Goal: Task Accomplishment & Management: Manage account settings

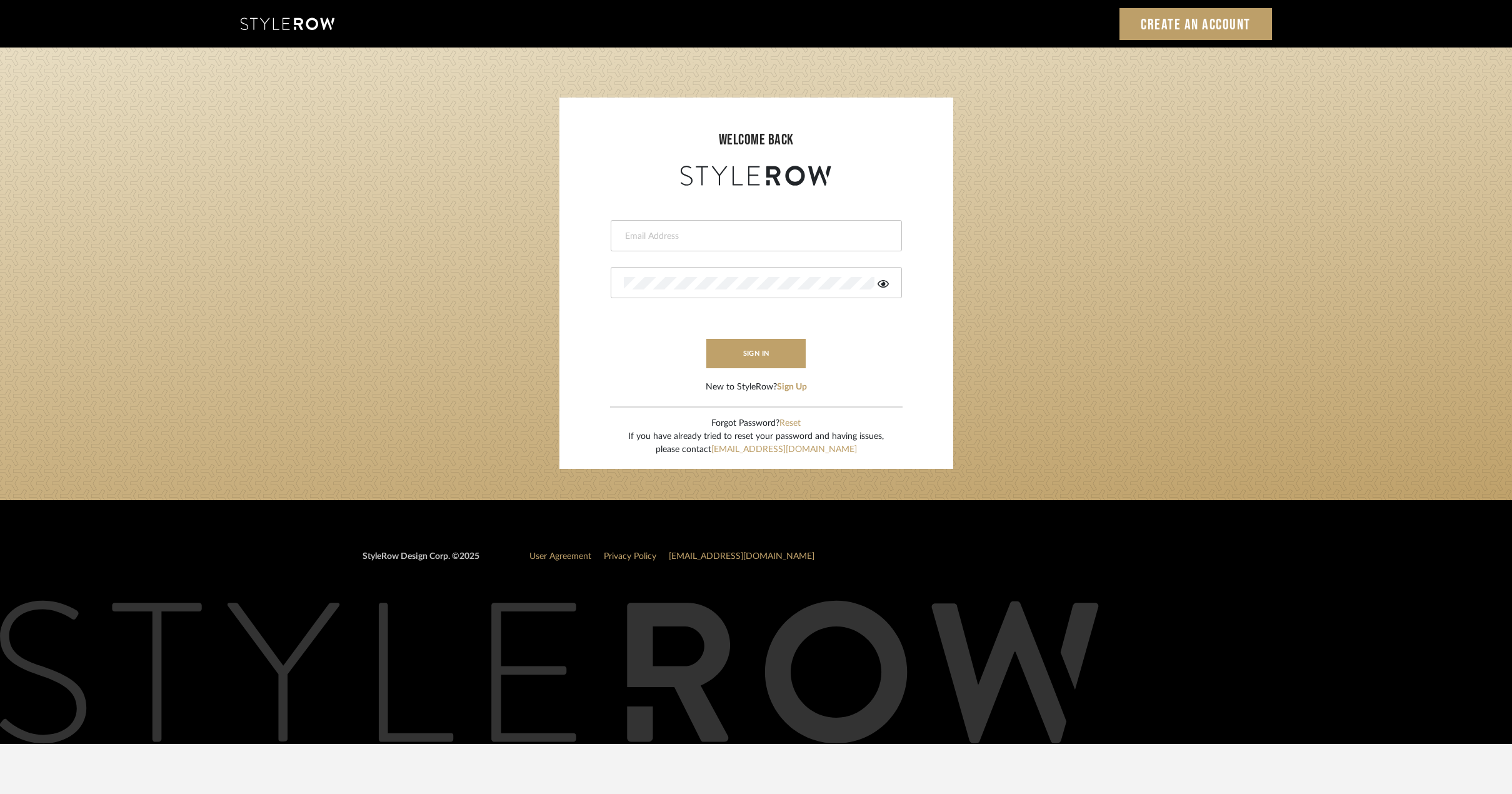
type input "riley@ceid.net"
click at [737, 360] on button "sign in" at bounding box center [756, 353] width 100 height 29
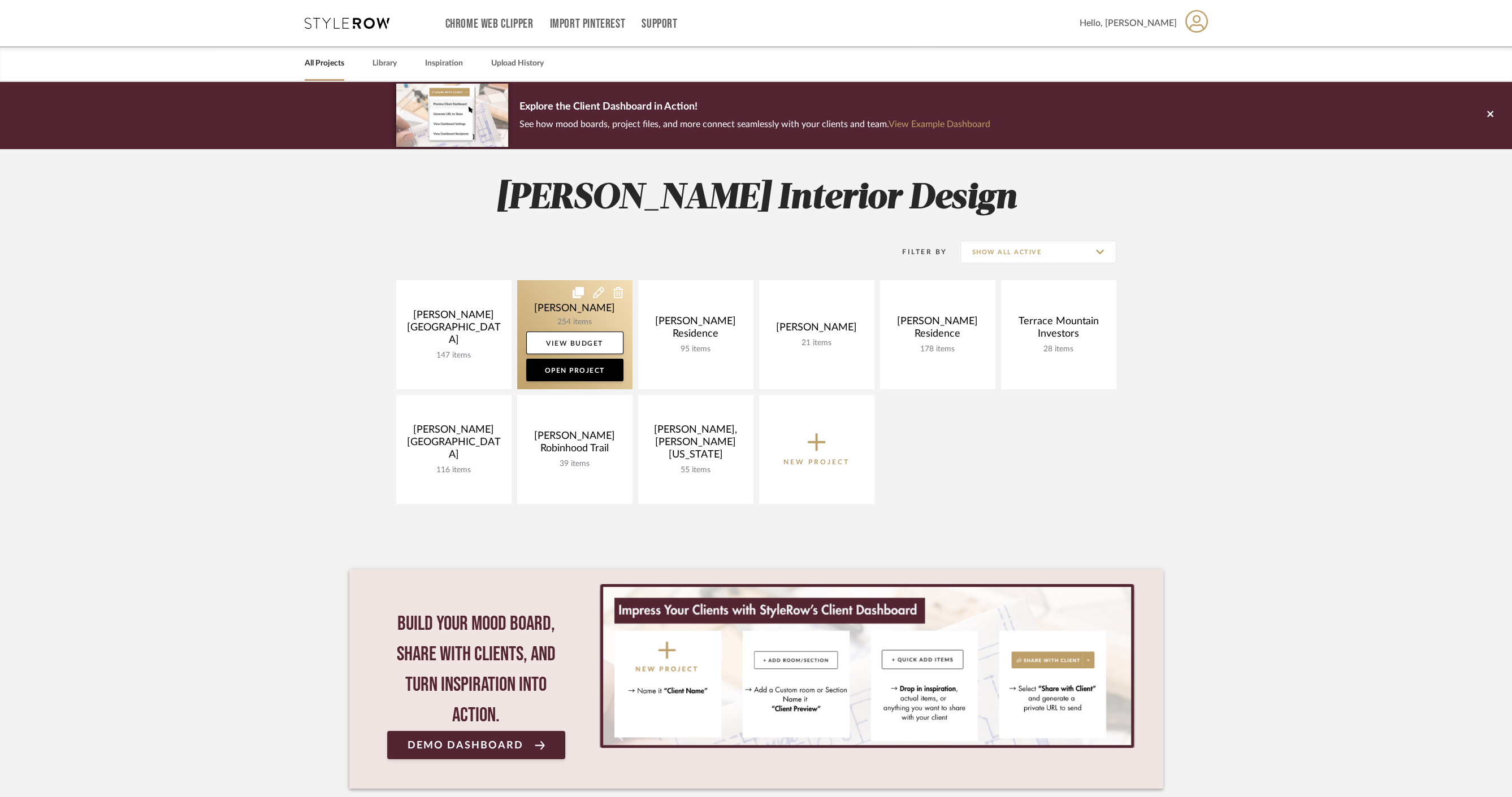
click at [549, 311] on link at bounding box center [575, 335] width 115 height 109
click at [542, 302] on link at bounding box center [575, 335] width 115 height 109
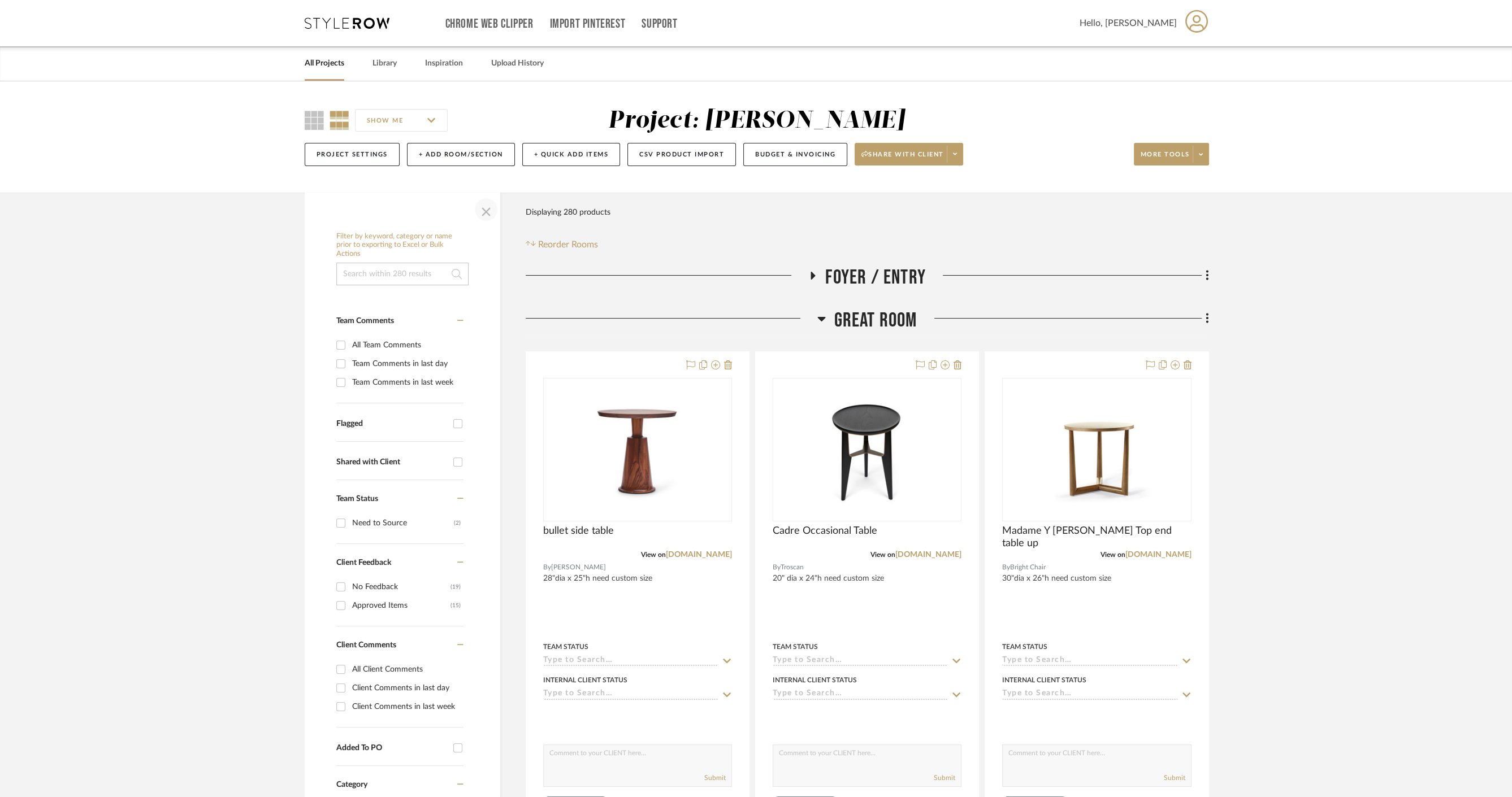
click at [485, 211] on span "button" at bounding box center [486, 210] width 27 height 27
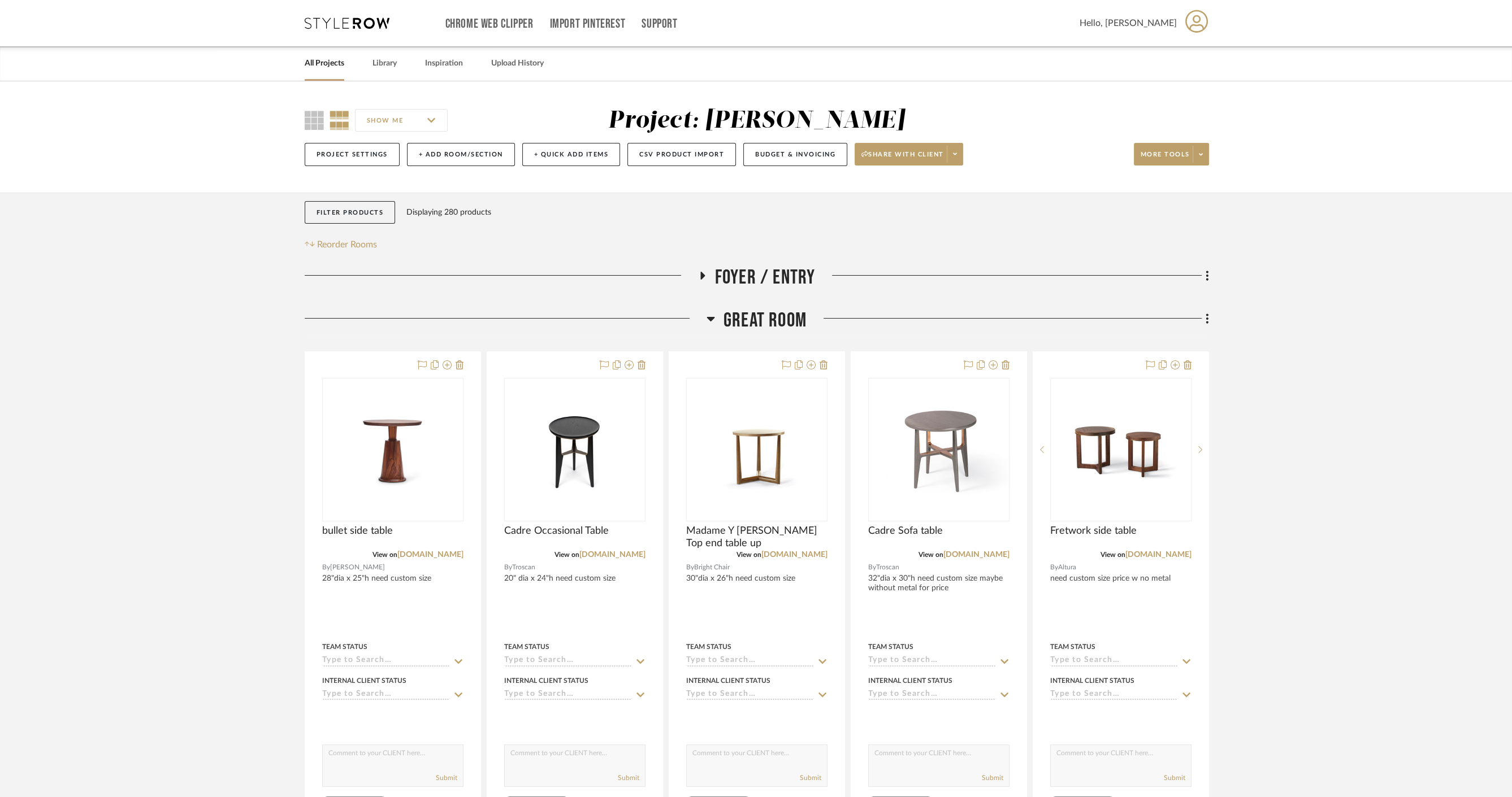
click at [736, 324] on span "Great Room" at bounding box center [765, 321] width 83 height 24
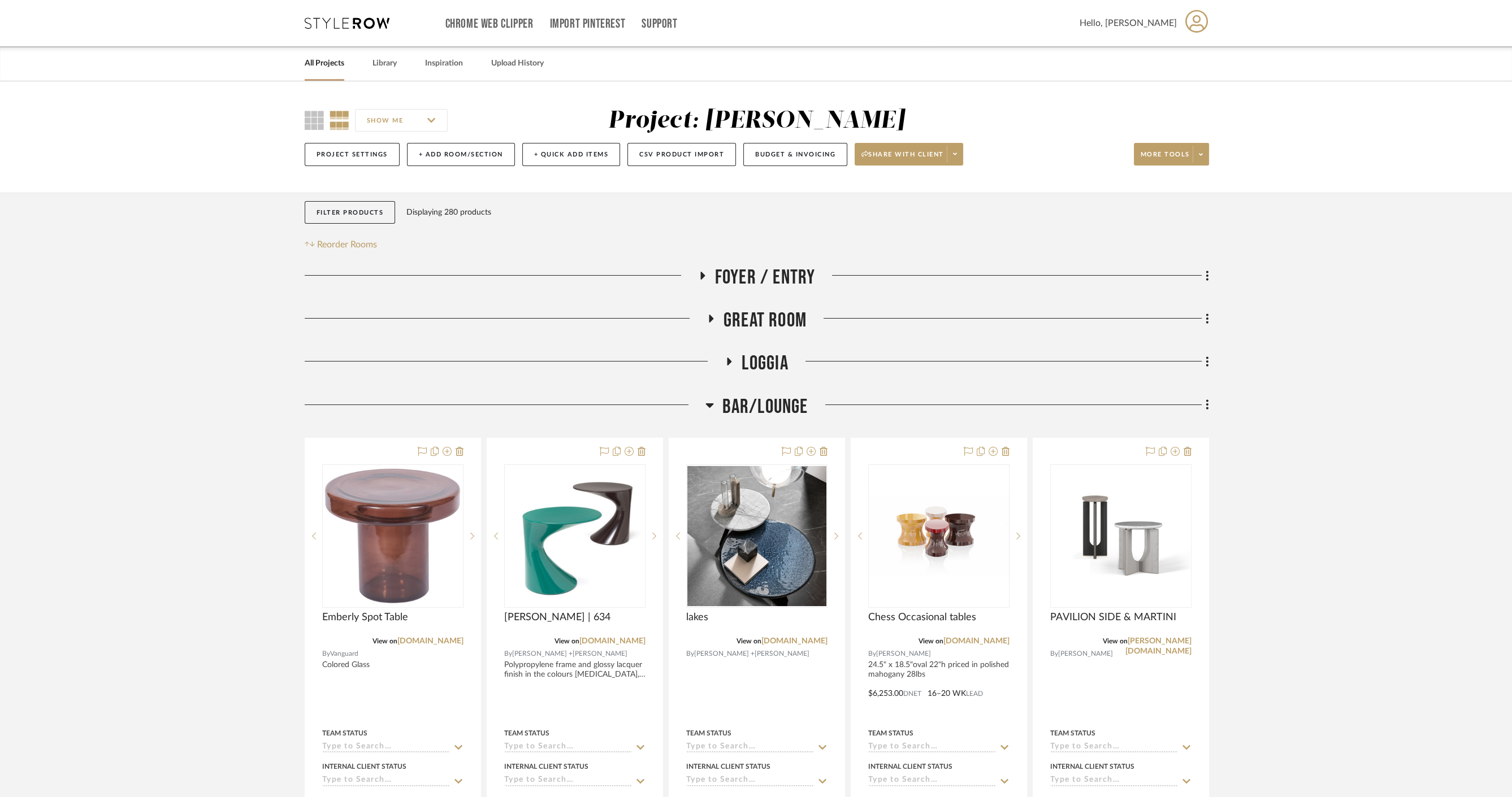
click at [775, 401] on span "Bar/Lounge" at bounding box center [765, 407] width 86 height 24
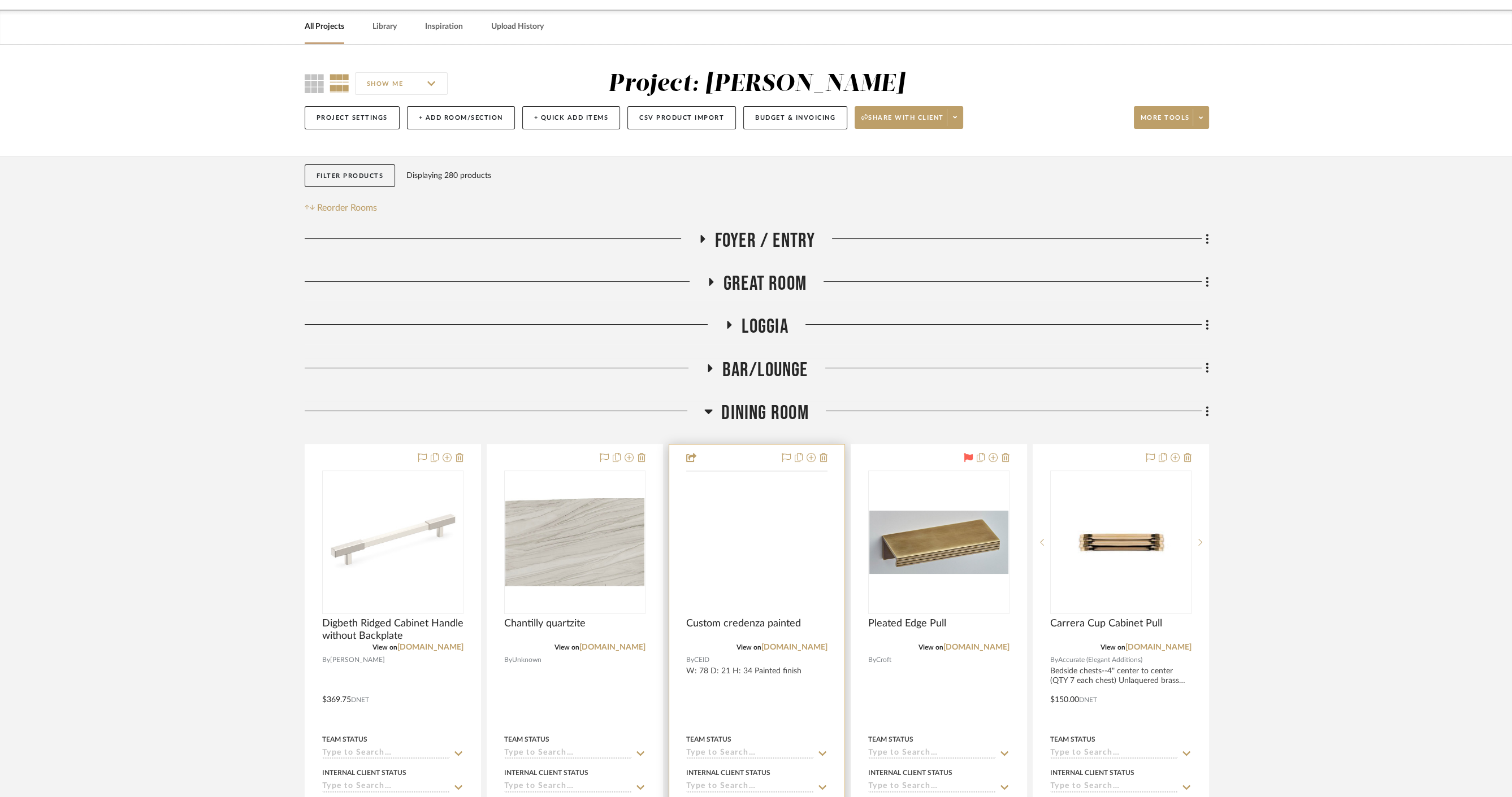
scroll to position [125, 0]
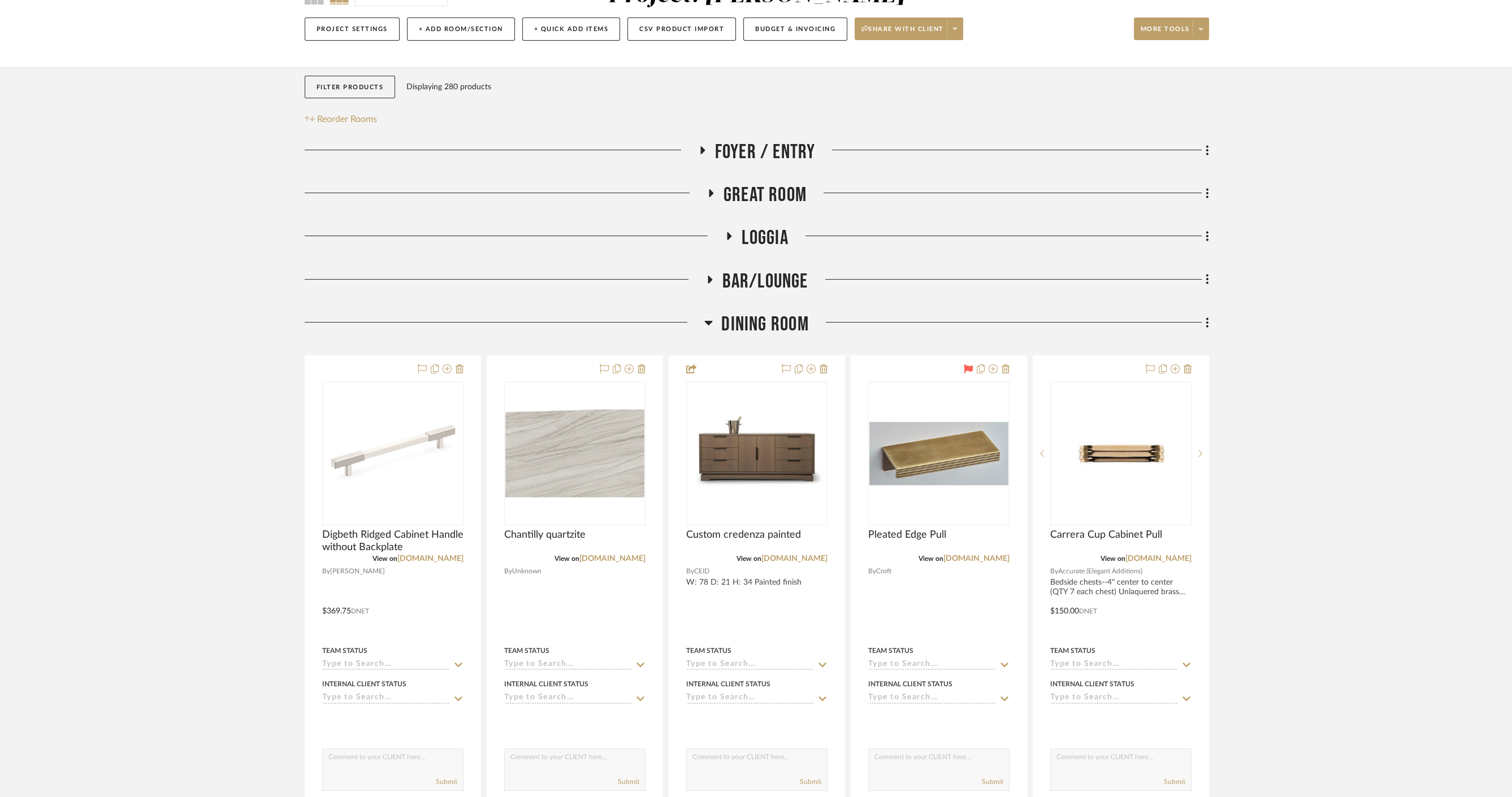
click at [743, 334] on span "Dining Room" at bounding box center [764, 324] width 87 height 24
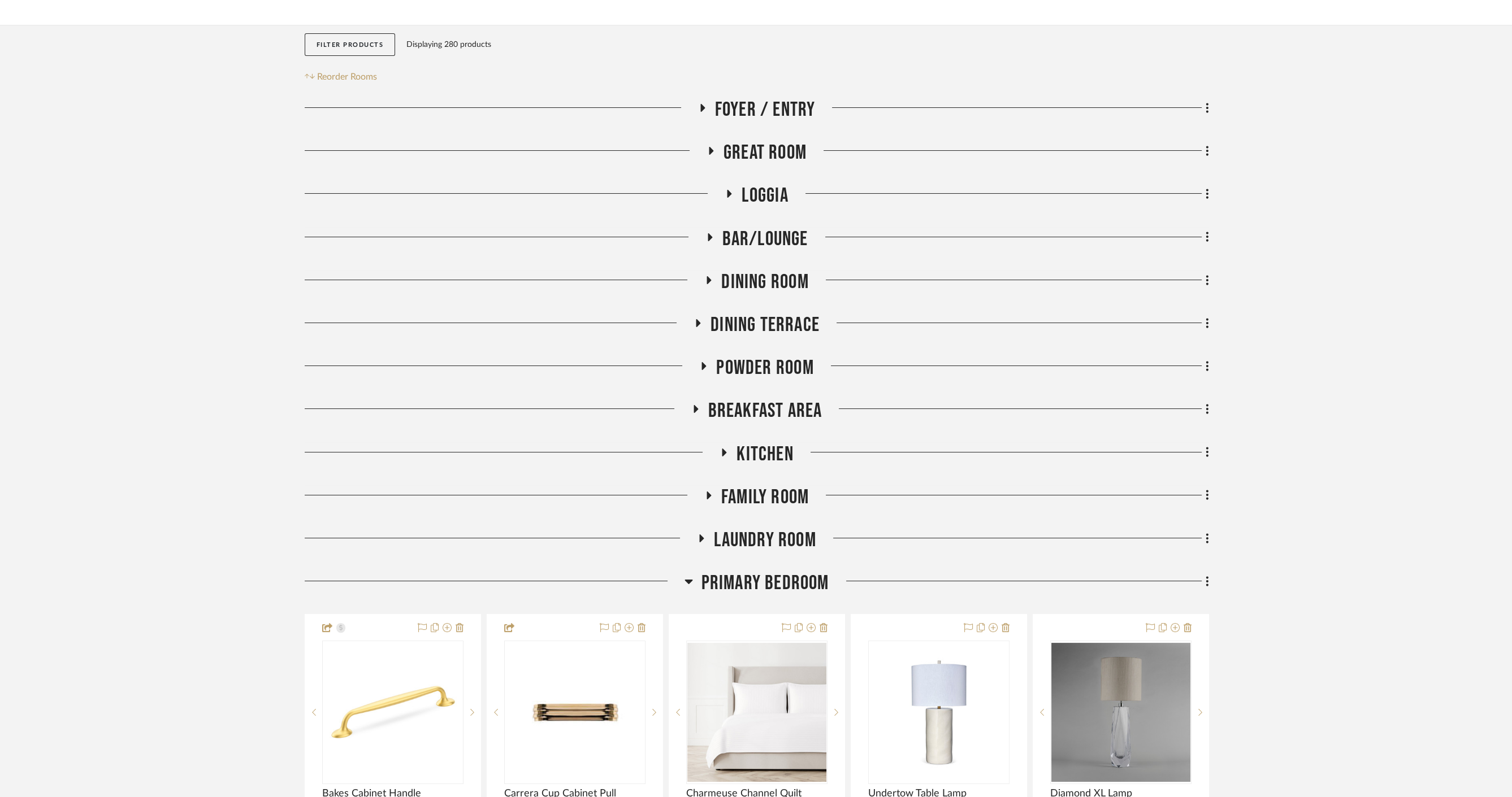
scroll to position [188, 0]
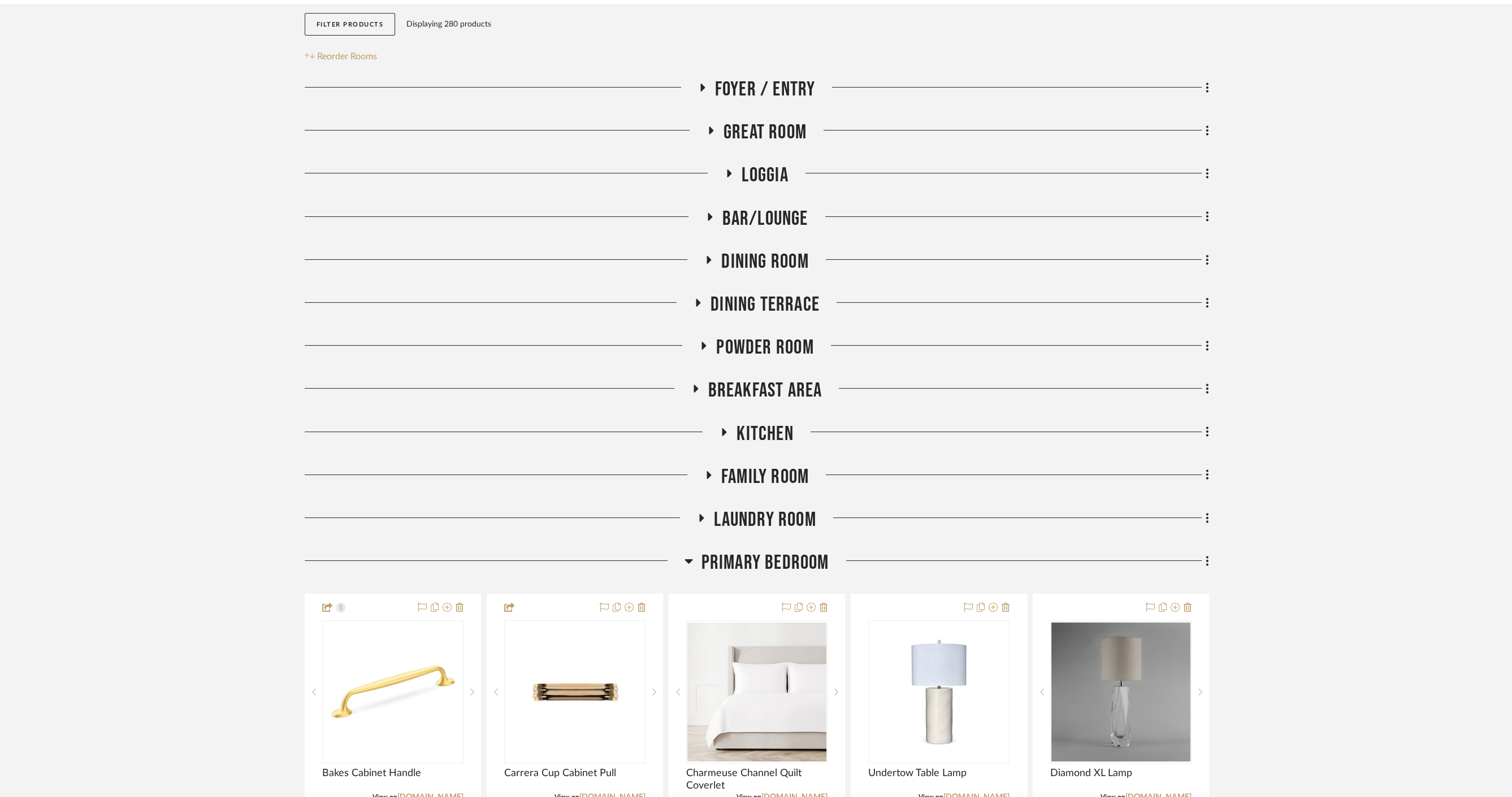
click at [741, 336] on span "Powder Room" at bounding box center [765, 348] width 97 height 24
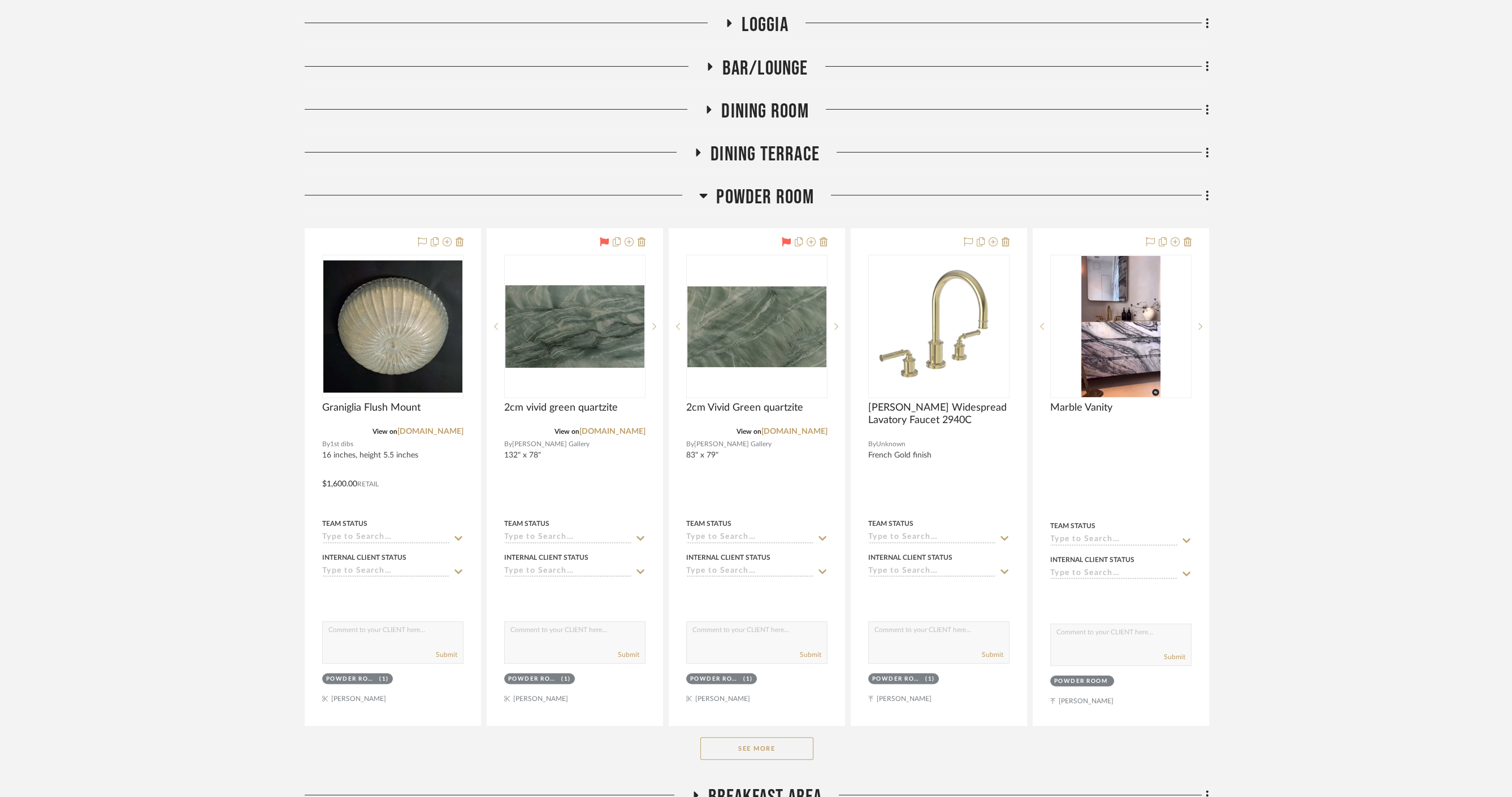
scroll to position [376, 0]
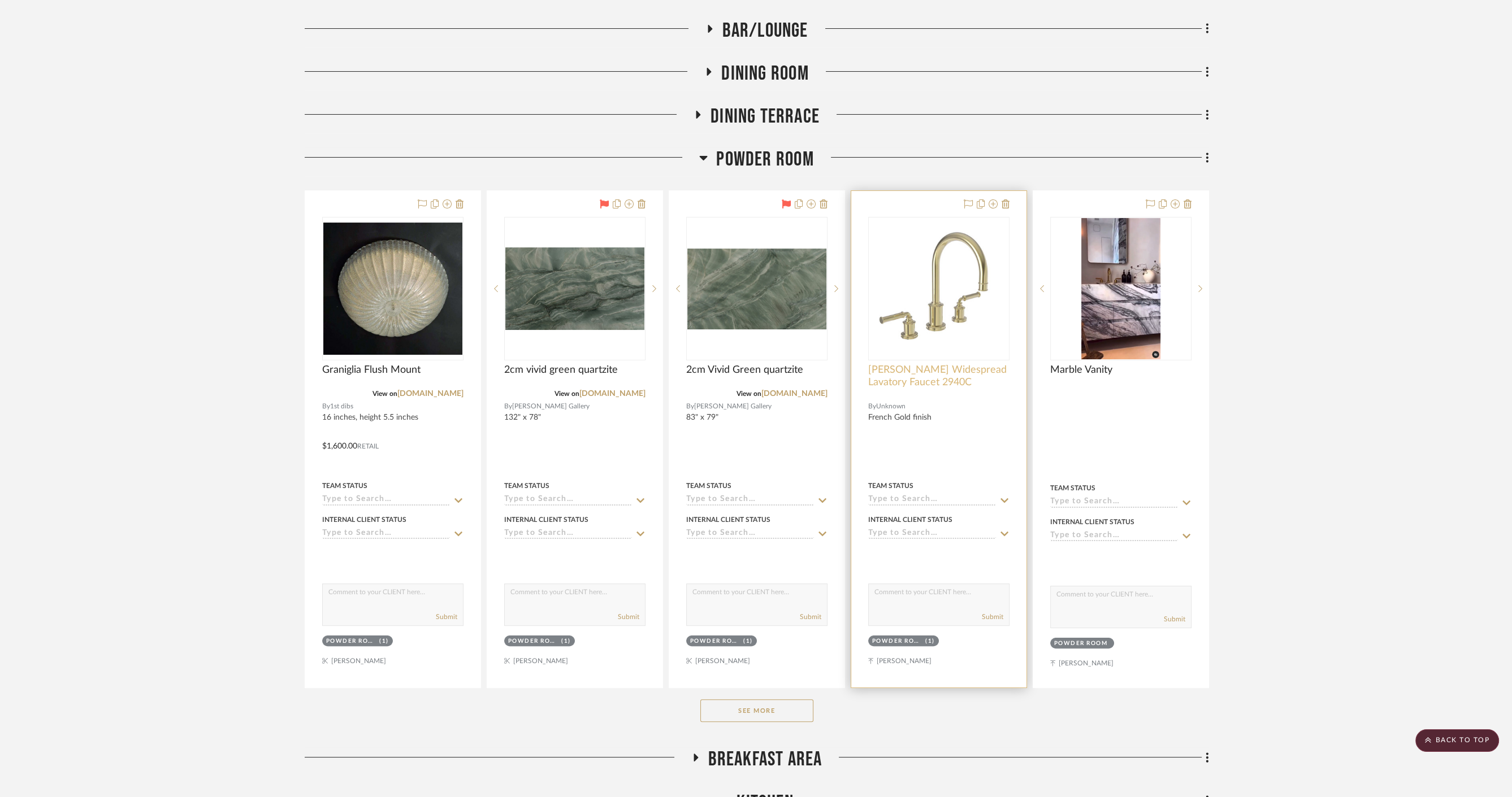
click at [922, 375] on span "[PERSON_NAME] Widespread Lavatory Faucet 2940C" at bounding box center [939, 376] width 141 height 25
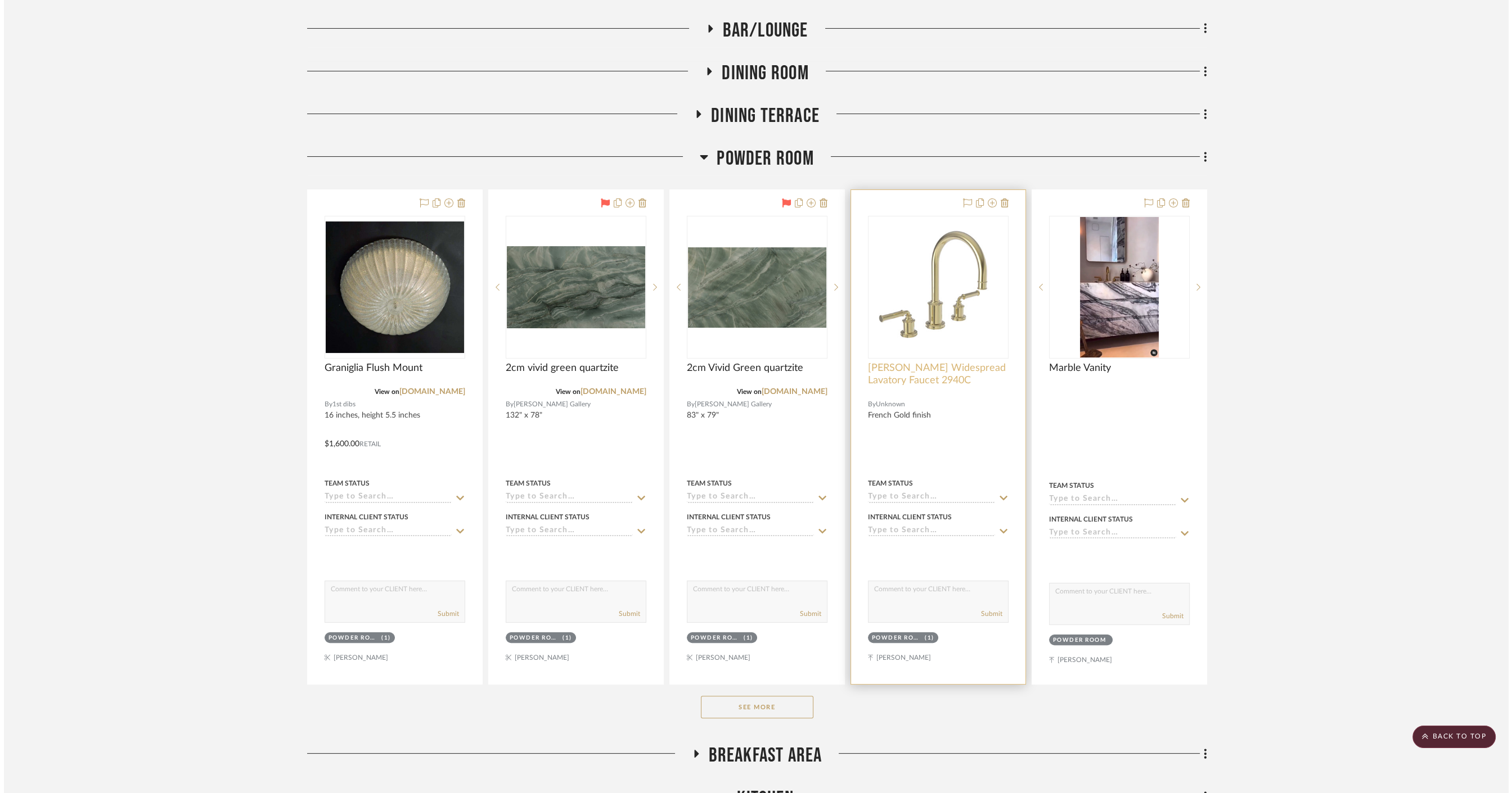
scroll to position [0, 0]
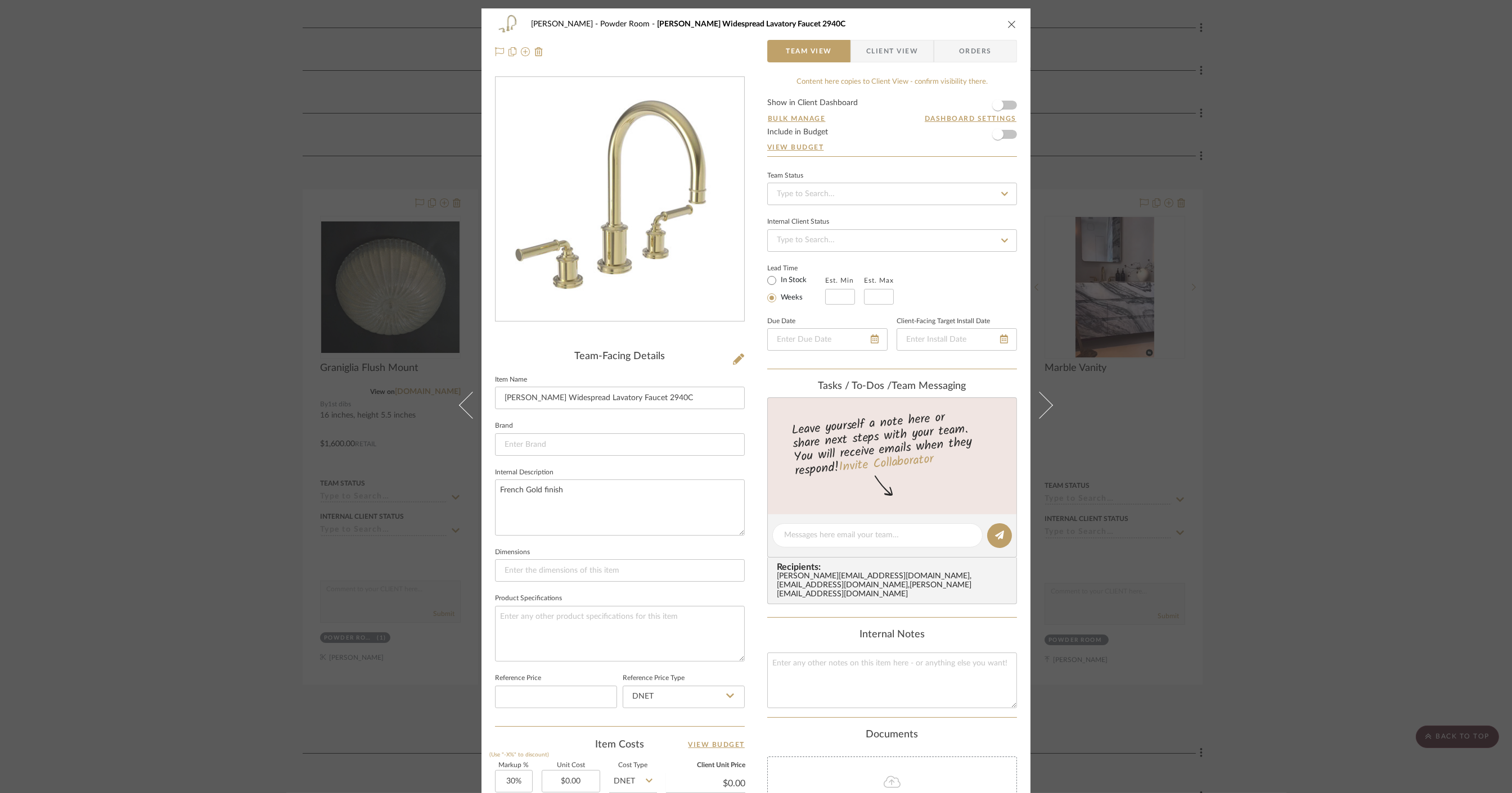
click at [1224, 304] on div "[PERSON_NAME] Powder Room [PERSON_NAME] Widespread Lavatory Faucet 2940C Team V…" at bounding box center [756, 396] width 1512 height 793
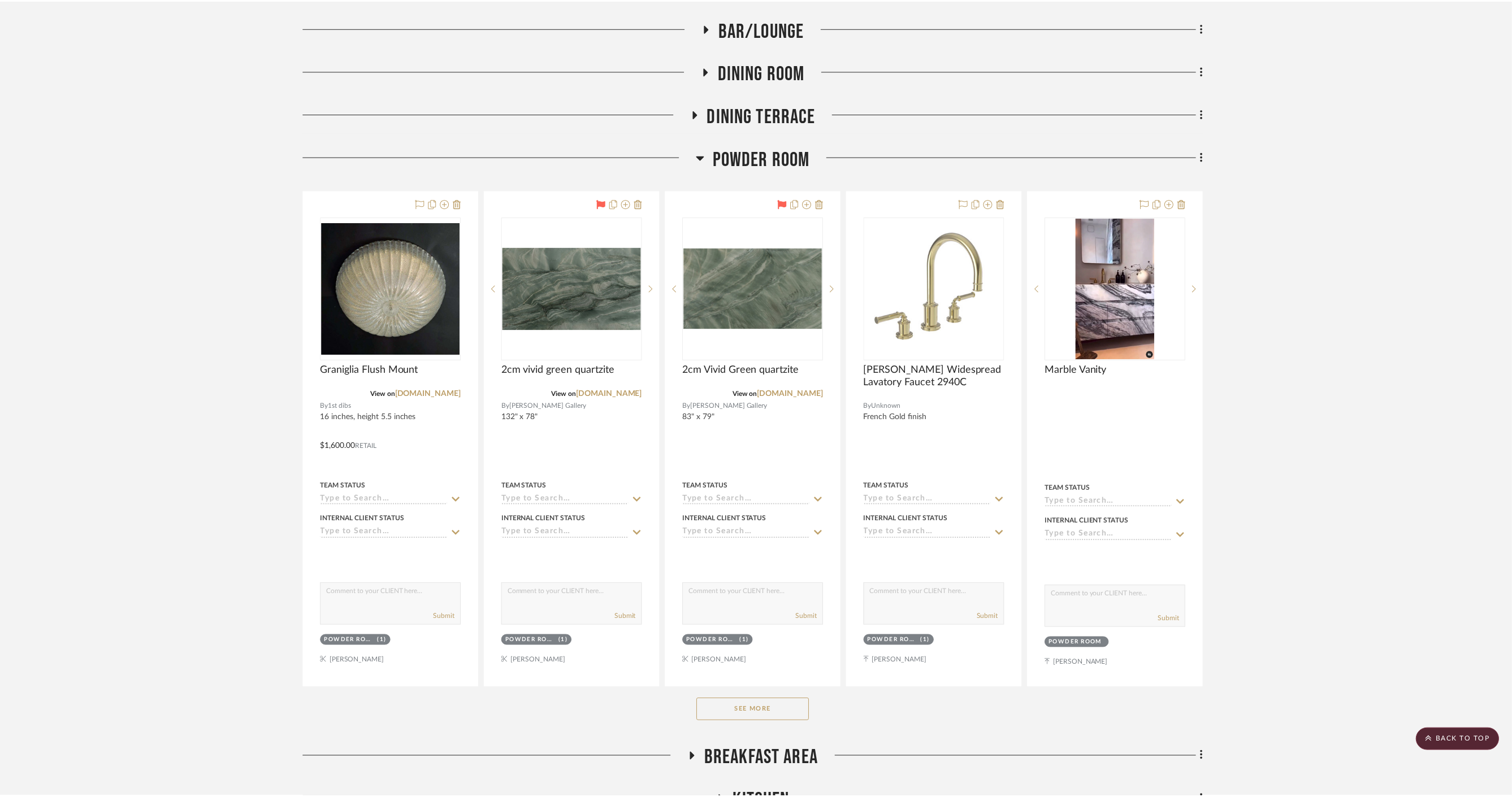
scroll to position [376, 0]
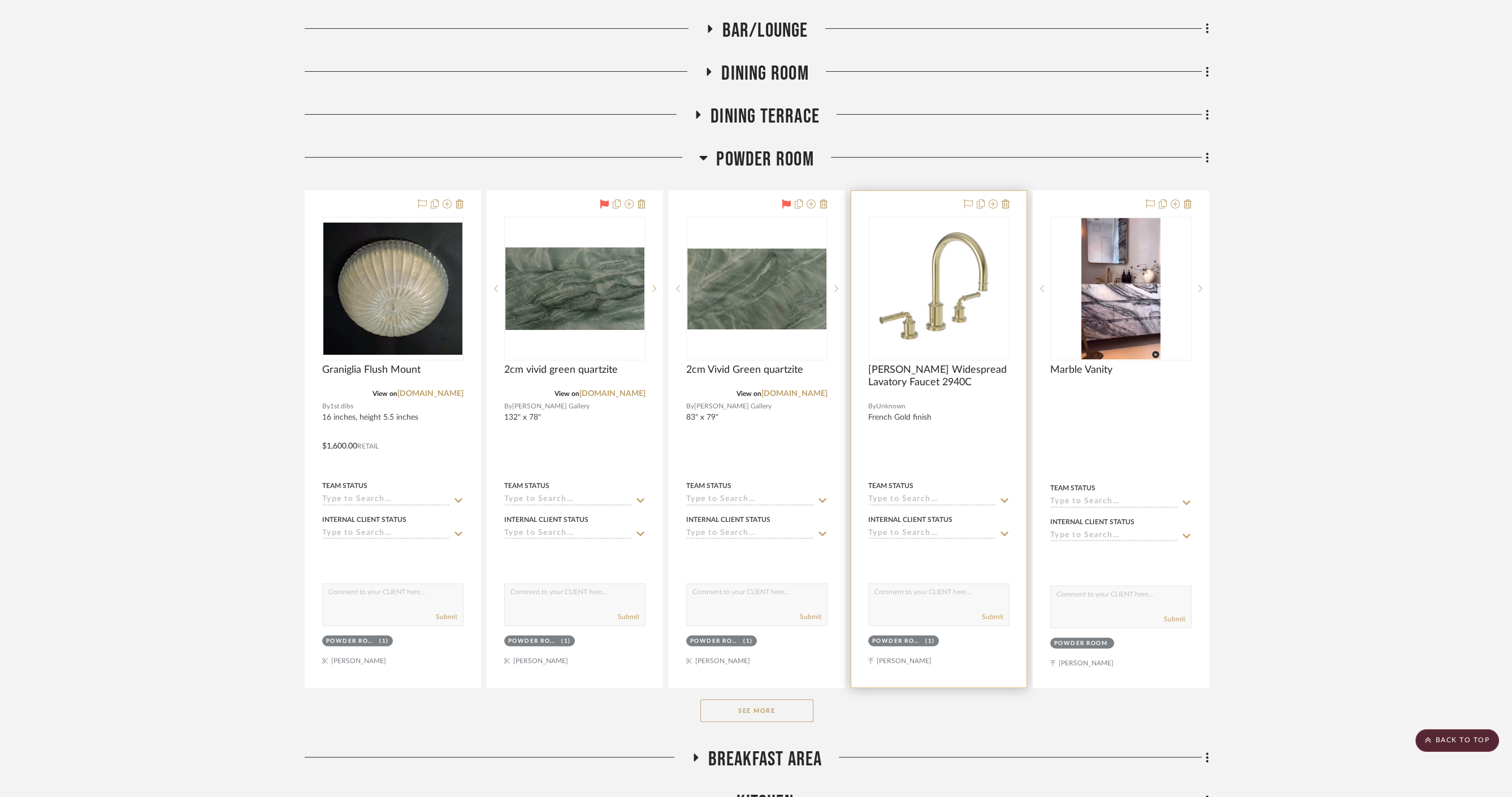
click at [948, 456] on div at bounding box center [939, 439] width 175 height 497
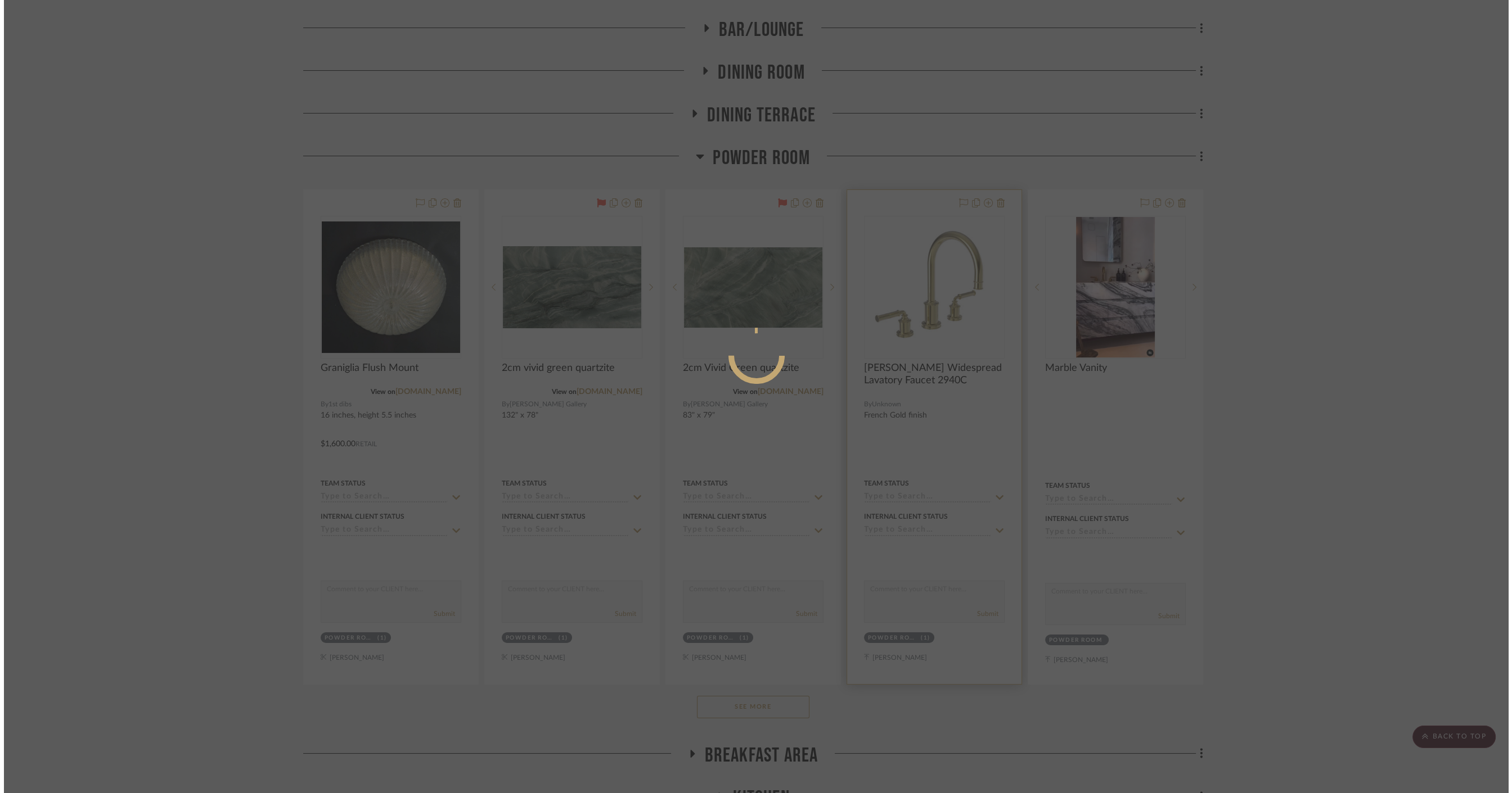
scroll to position [0, 0]
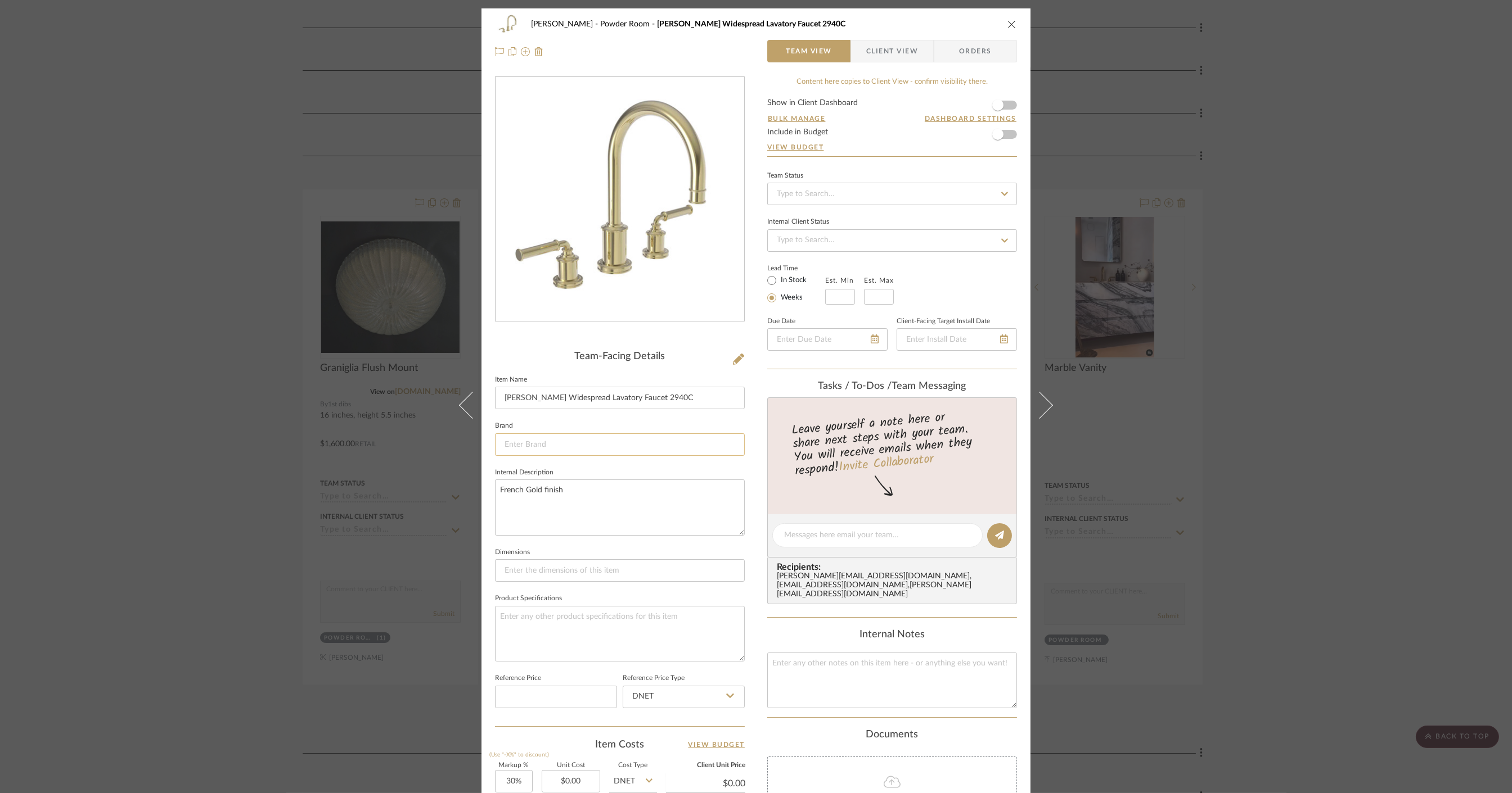
click at [524, 448] on input at bounding box center [619, 445] width 250 height 22
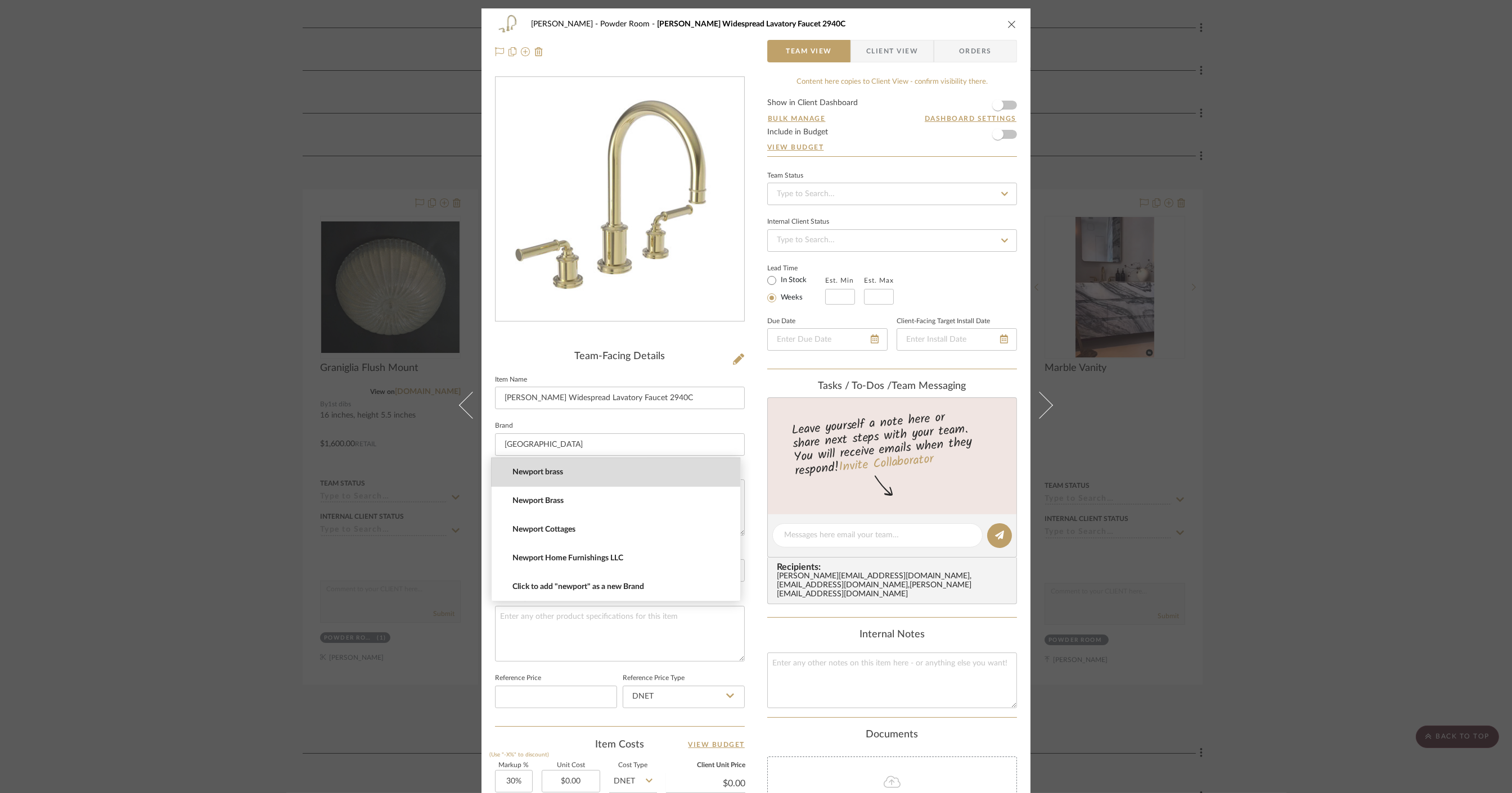
click at [551, 476] on span "Newport brass" at bounding box center [621, 472] width 216 height 9
type input "Newport brass"
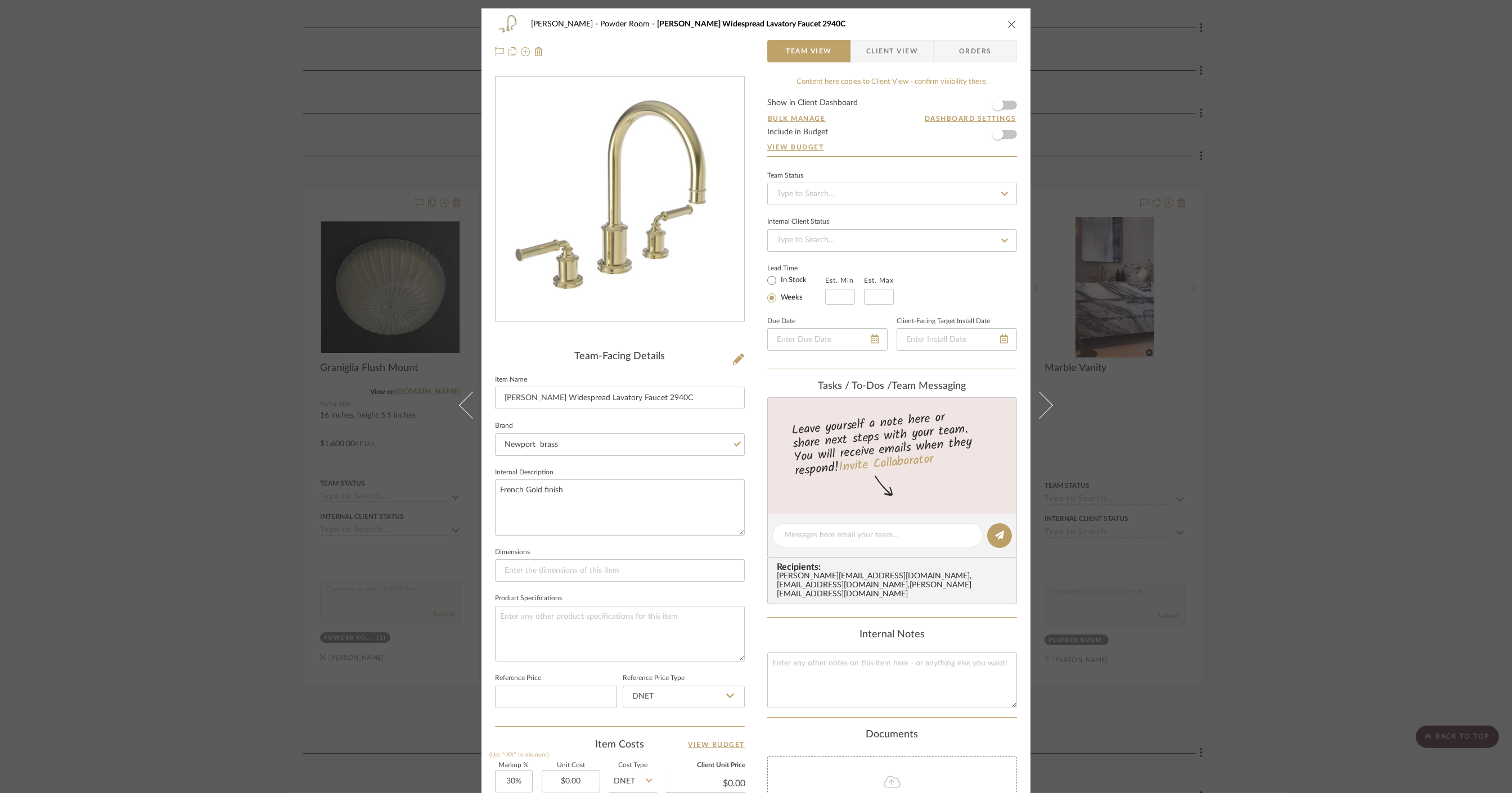
click at [1223, 488] on div "[PERSON_NAME] Powder Room [PERSON_NAME] Widespread Lavatory Faucet 2940C Team V…" at bounding box center [756, 396] width 1512 height 793
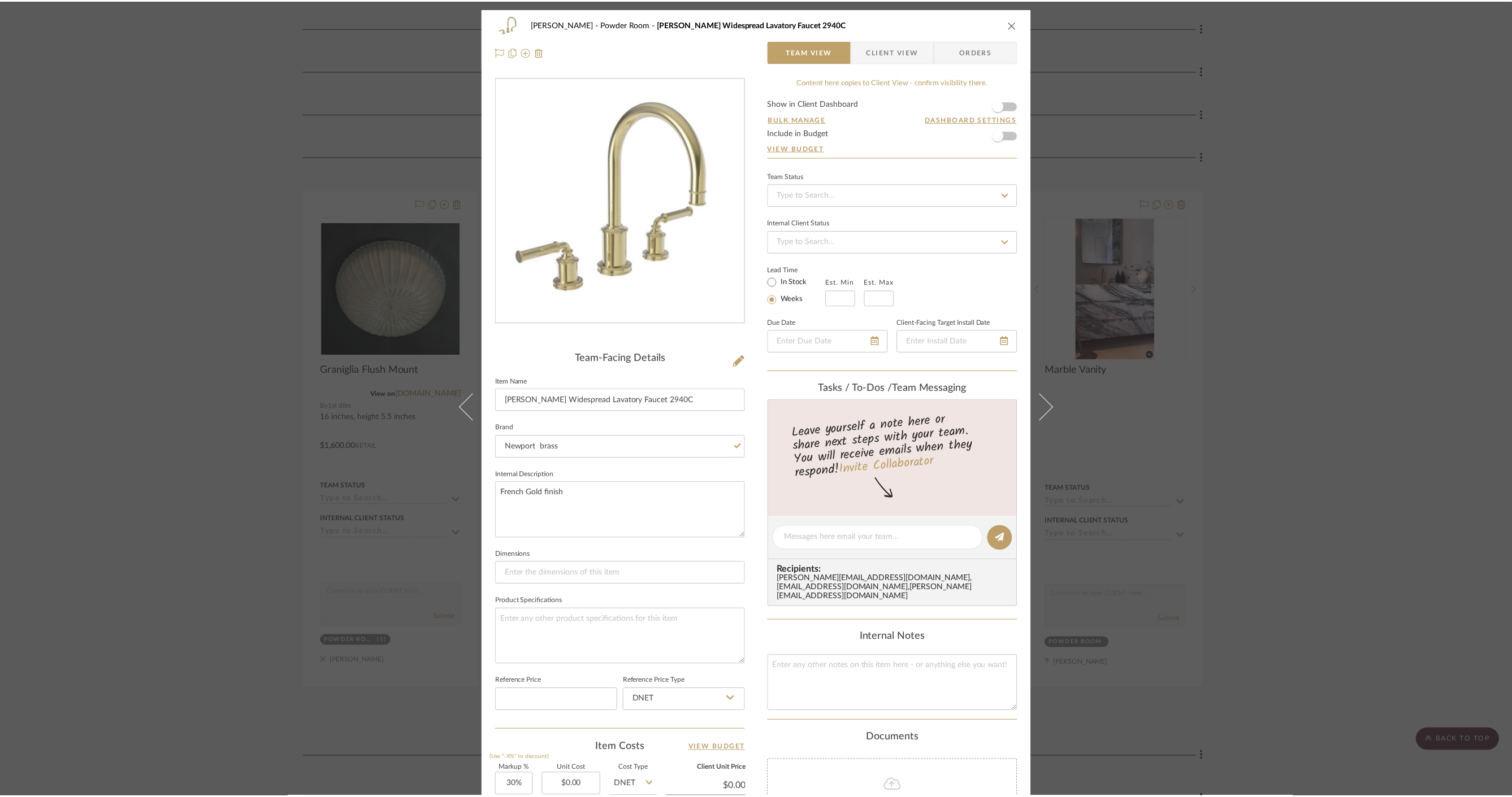
scroll to position [376, 0]
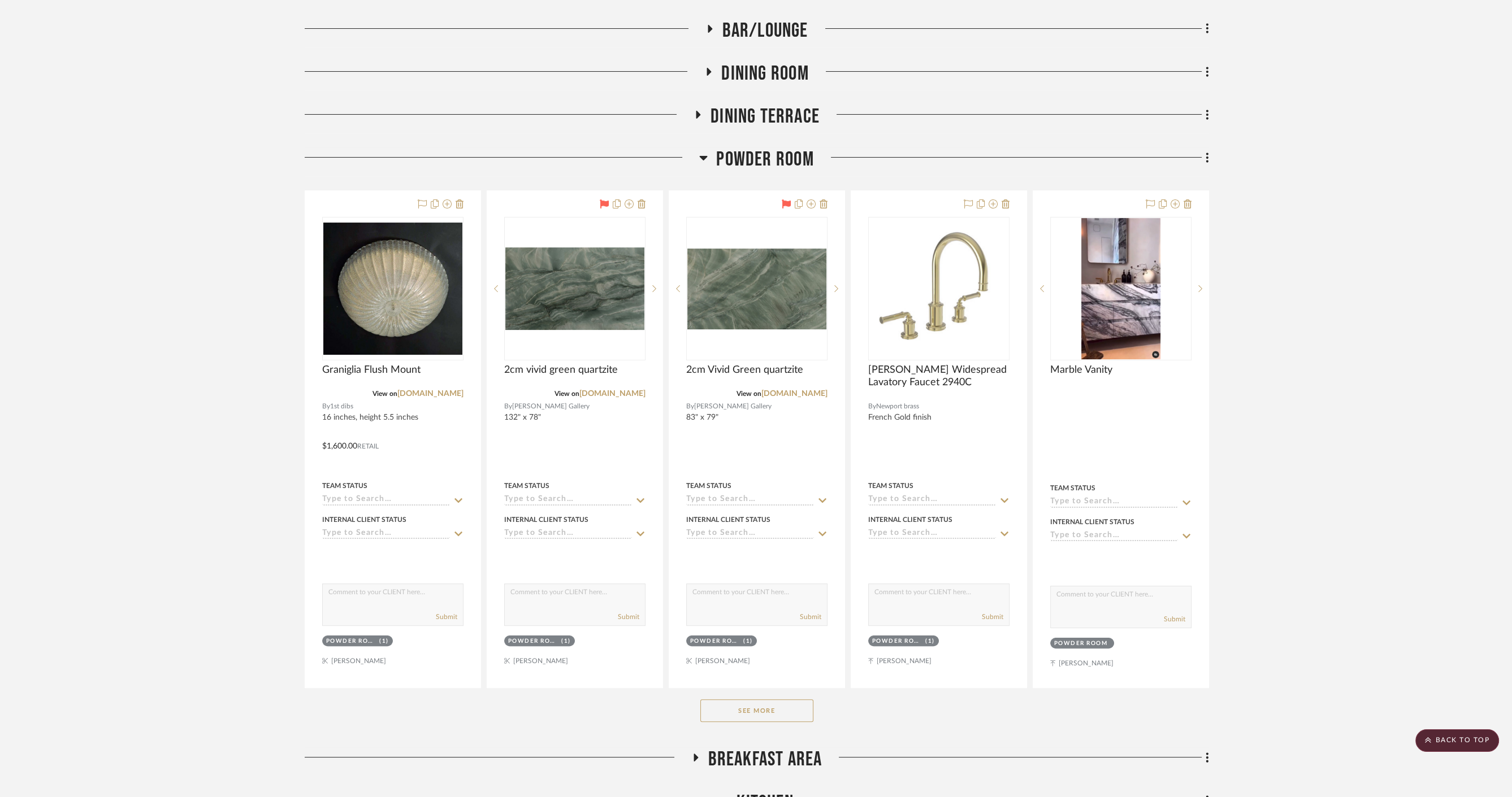
click at [759, 700] on button "See More" at bounding box center [757, 711] width 113 height 22
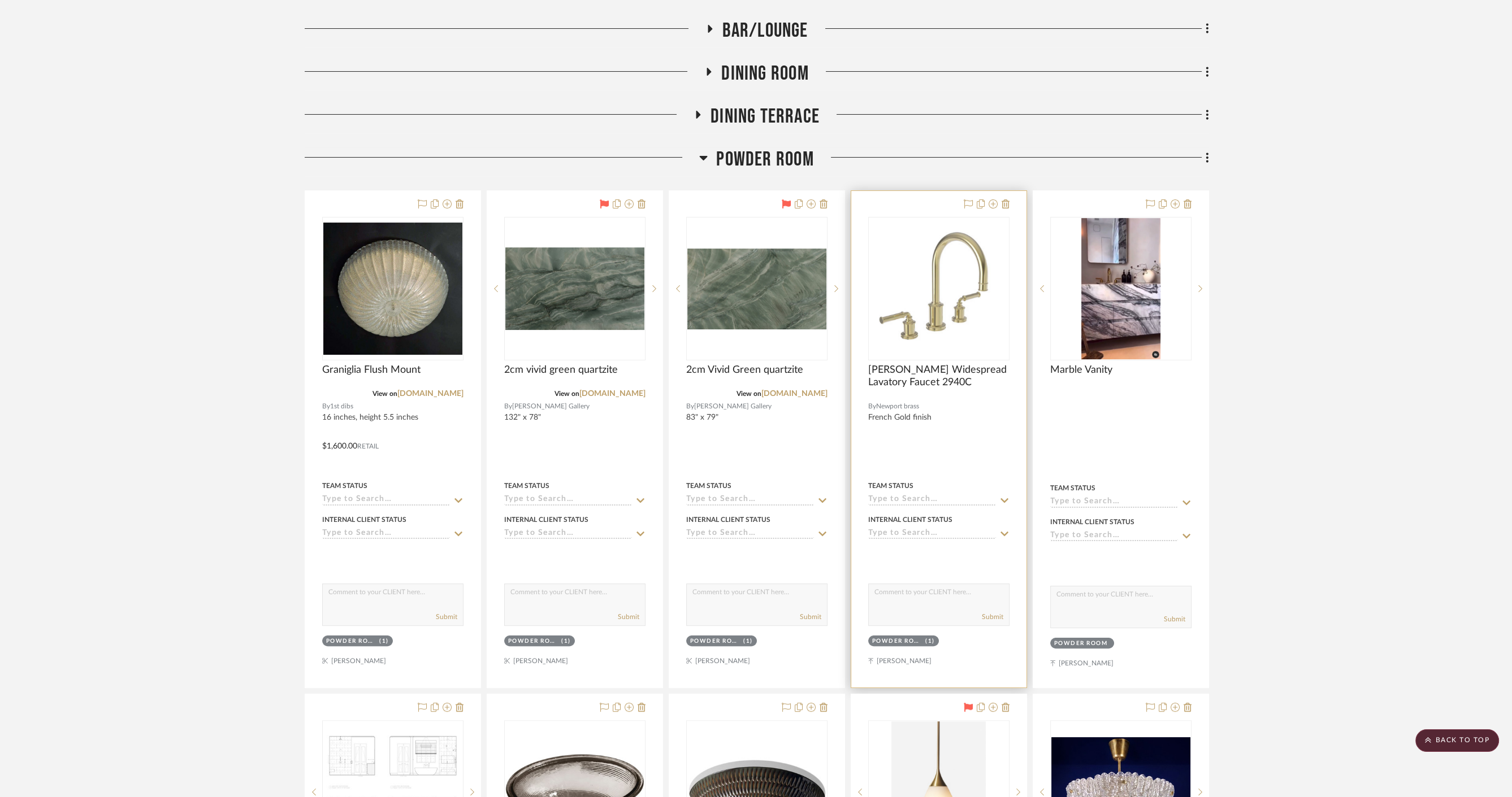
click at [925, 445] on div at bounding box center [939, 439] width 175 height 497
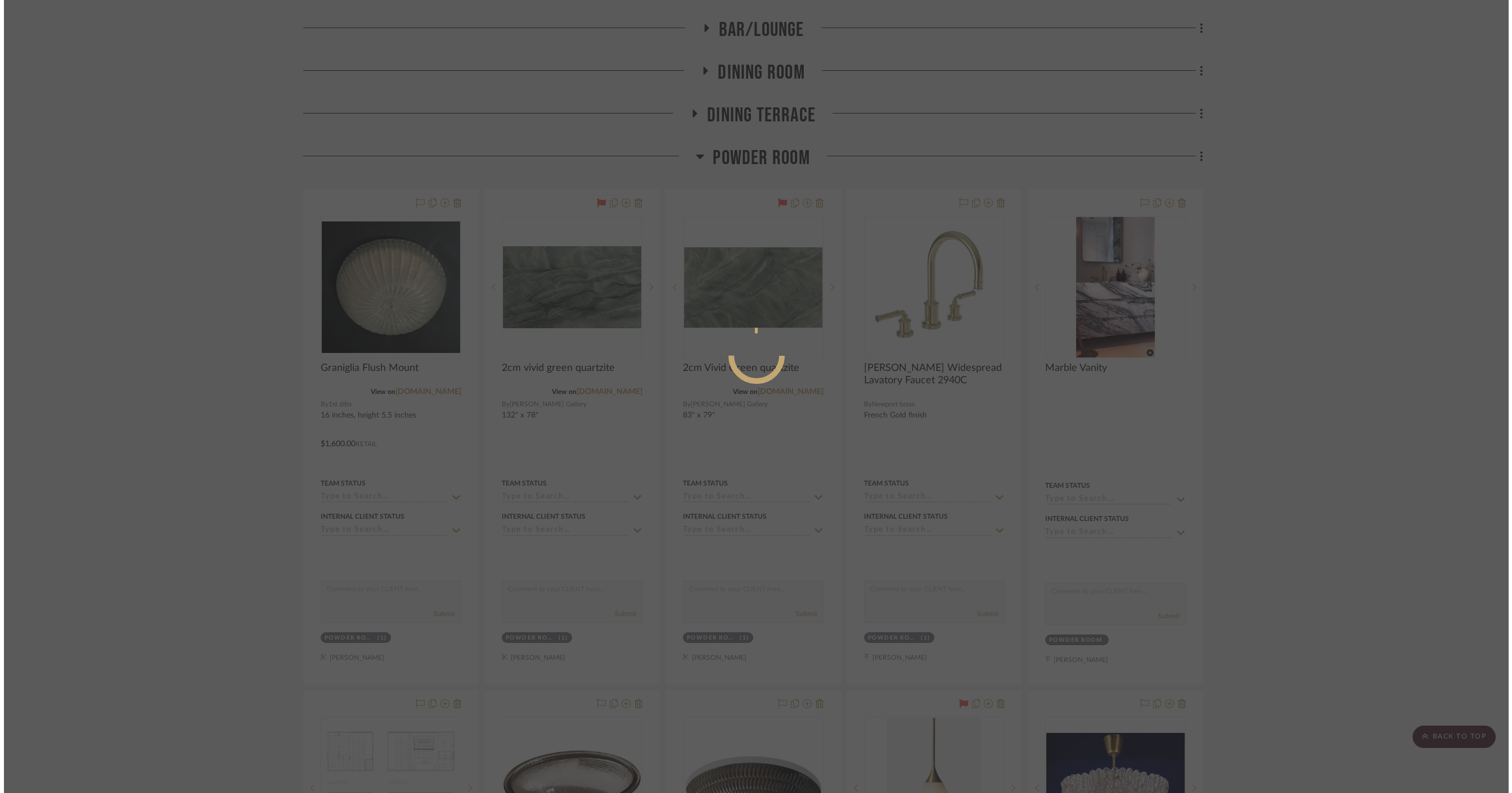
scroll to position [0, 0]
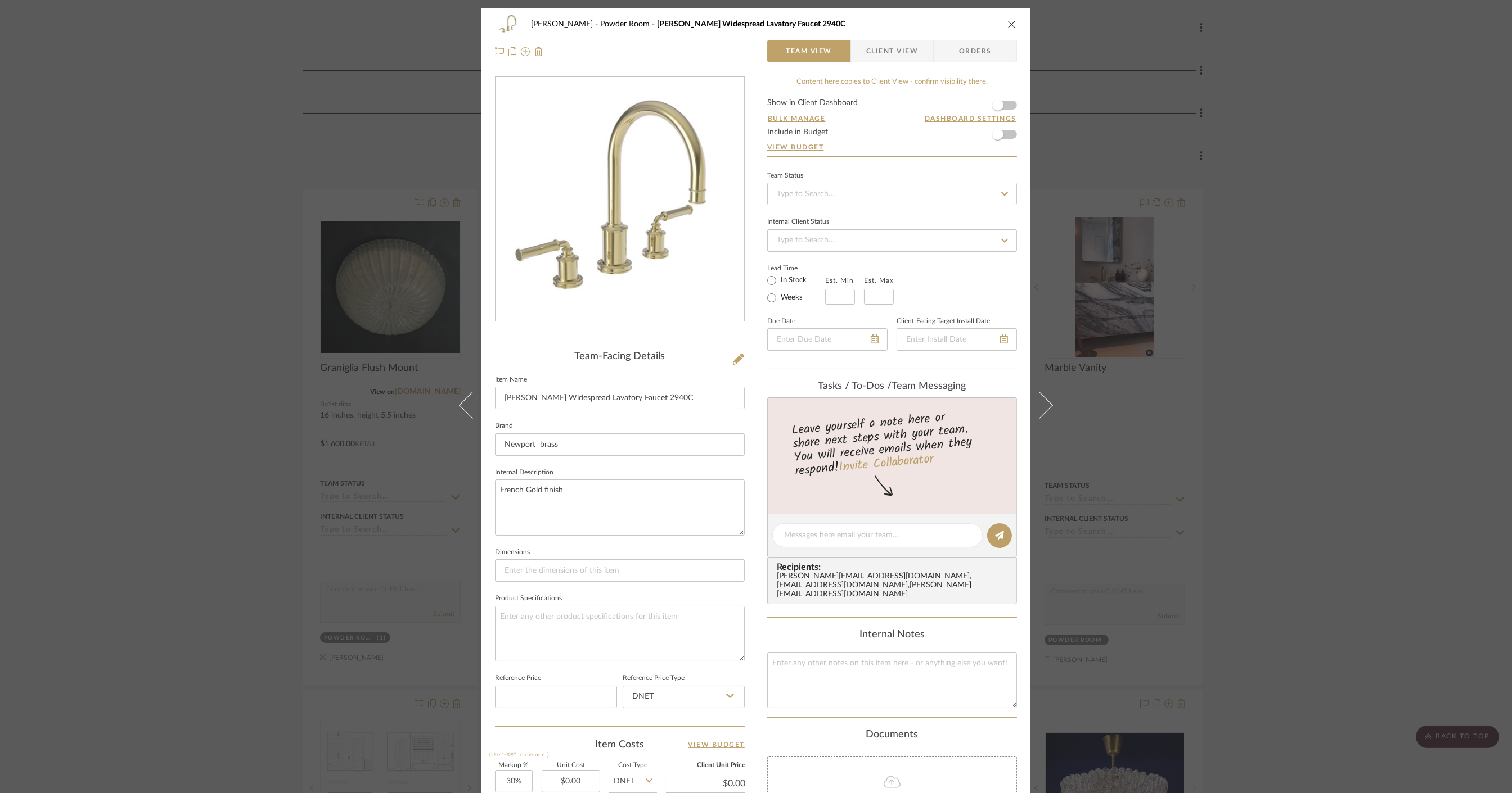
click at [701, 348] on div "Team-Facing Details Item Name [PERSON_NAME] Widespread Lavatory Faucet 2940C Br…" at bounding box center [619, 538] width 250 height 923
click at [733, 358] on icon at bounding box center [738, 359] width 11 height 11
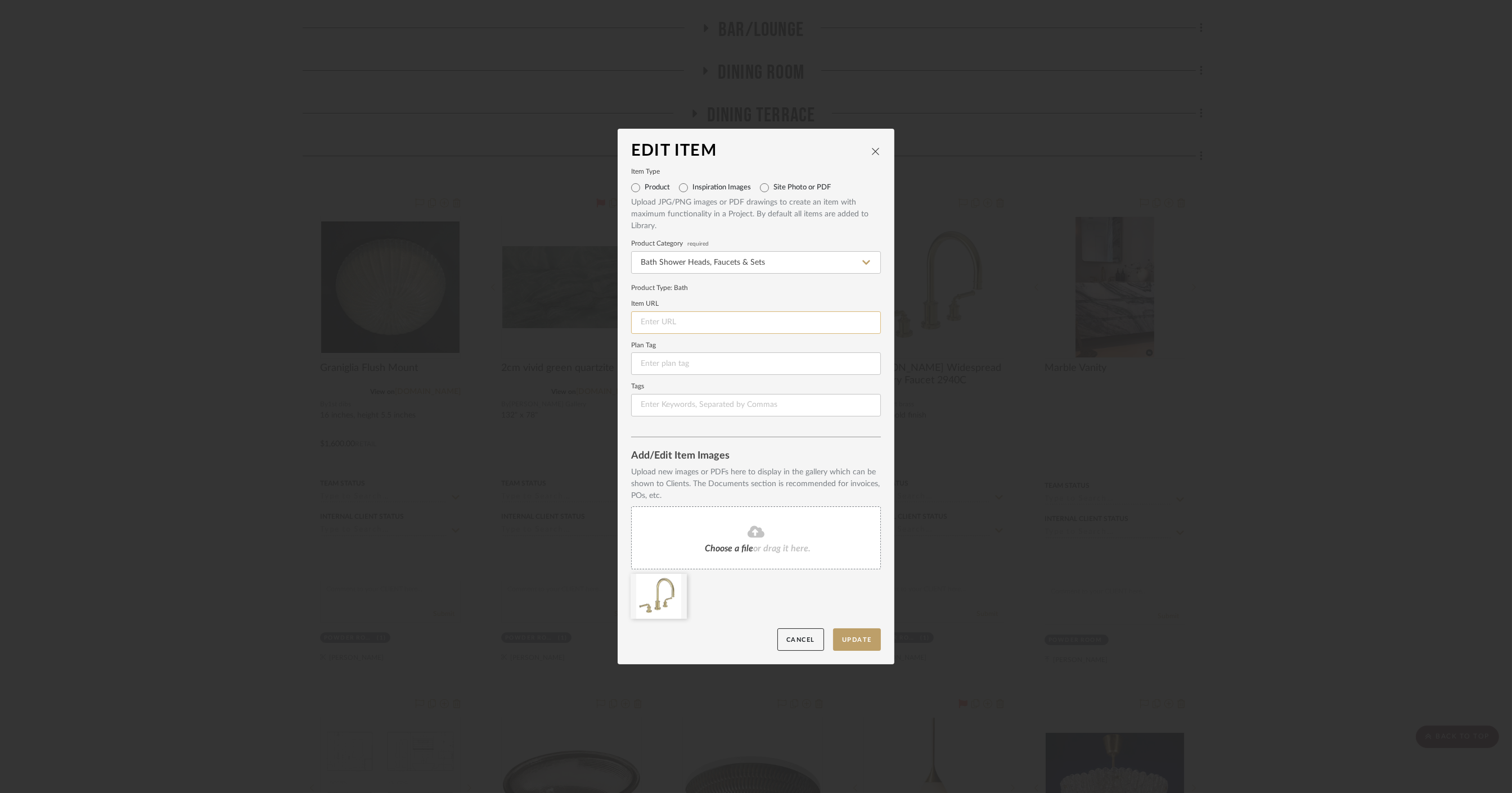
click at [694, 318] on input at bounding box center [756, 322] width 250 height 22
paste input "[URL][DOMAIN_NAME][PERSON_NAME]"
type input "[URL][DOMAIN_NAME][PERSON_NAME]"
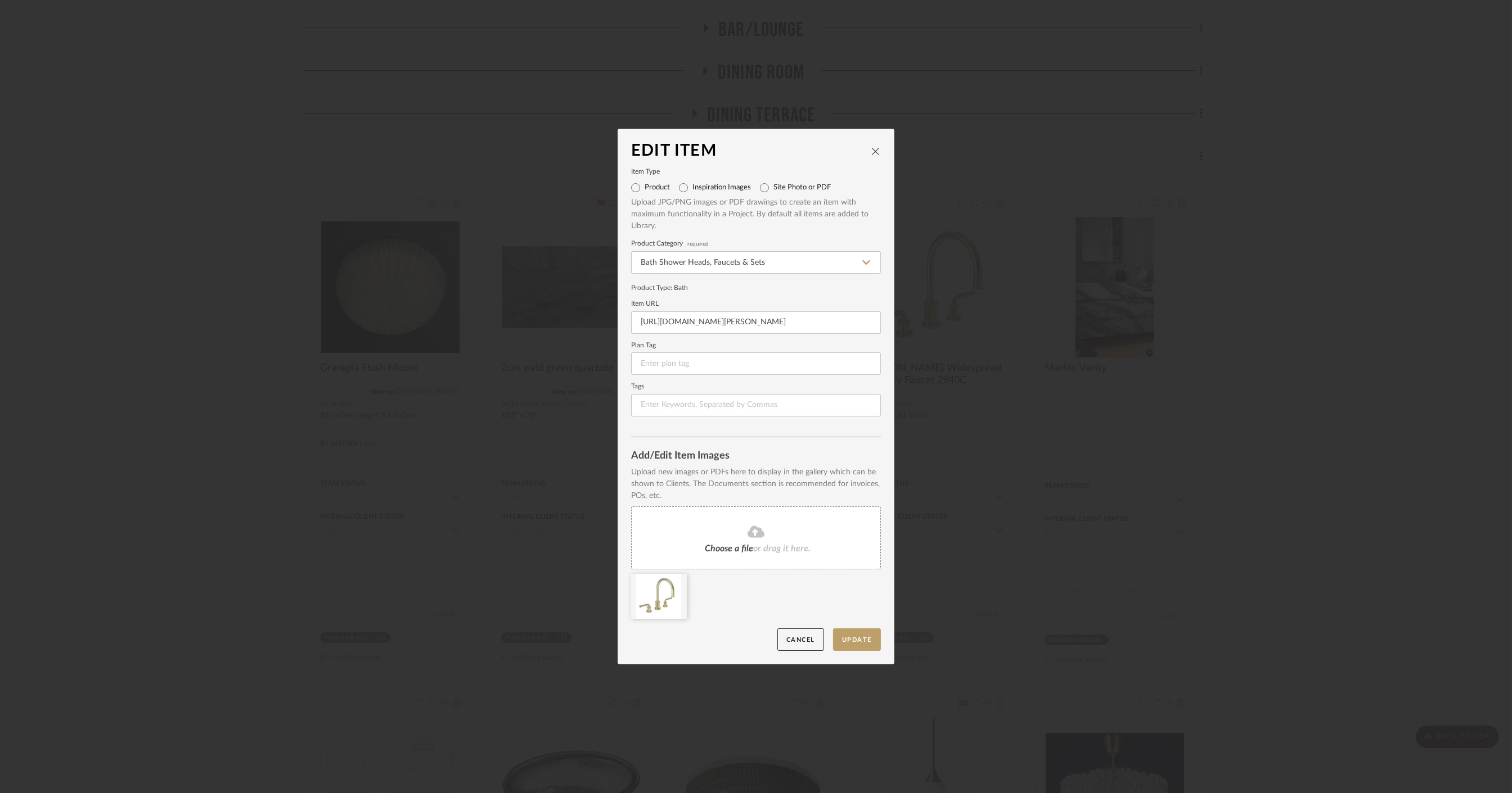
click at [721, 304] on label "Item URL" at bounding box center [756, 304] width 250 height 6
click at [857, 637] on button "Update" at bounding box center [856, 640] width 48 height 23
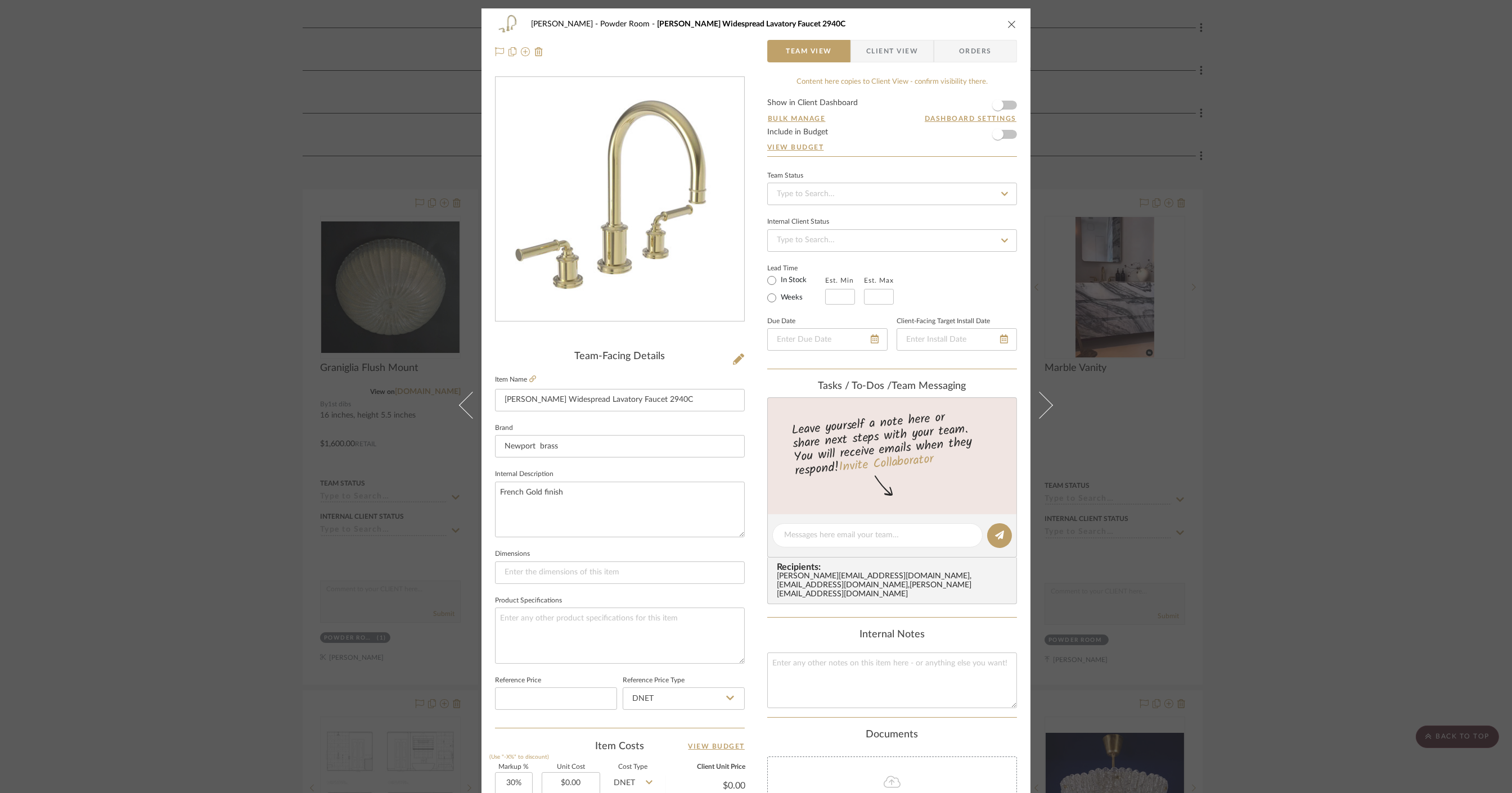
drag, startPoint x: 1290, startPoint y: 518, endPoint x: 925, endPoint y: 107, distance: 549.7
click at [1290, 517] on div "[PERSON_NAME] Powder Room [PERSON_NAME] Widespread Lavatory Faucet 2940C Team V…" at bounding box center [756, 396] width 1512 height 793
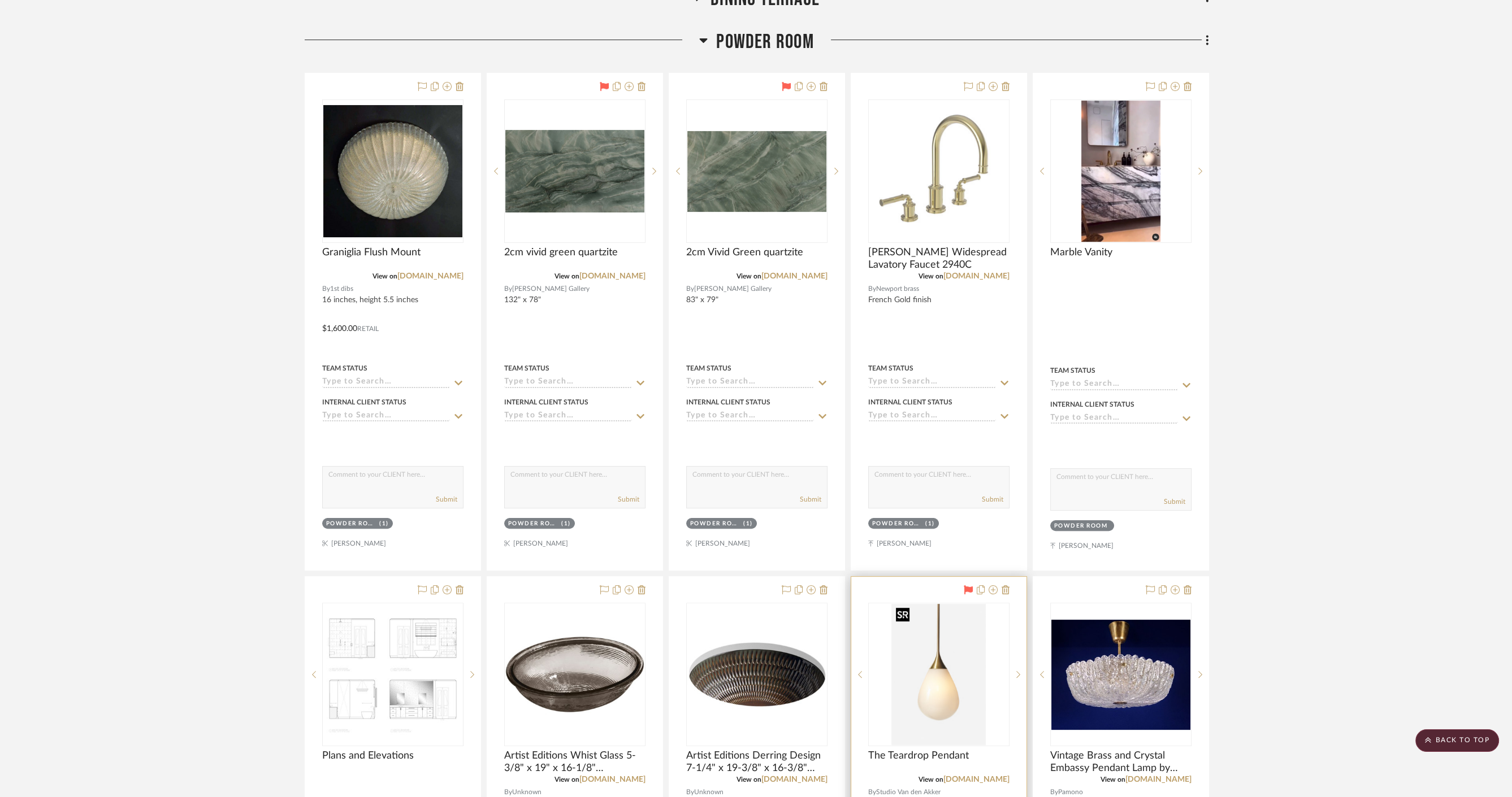
scroll to position [628, 0]
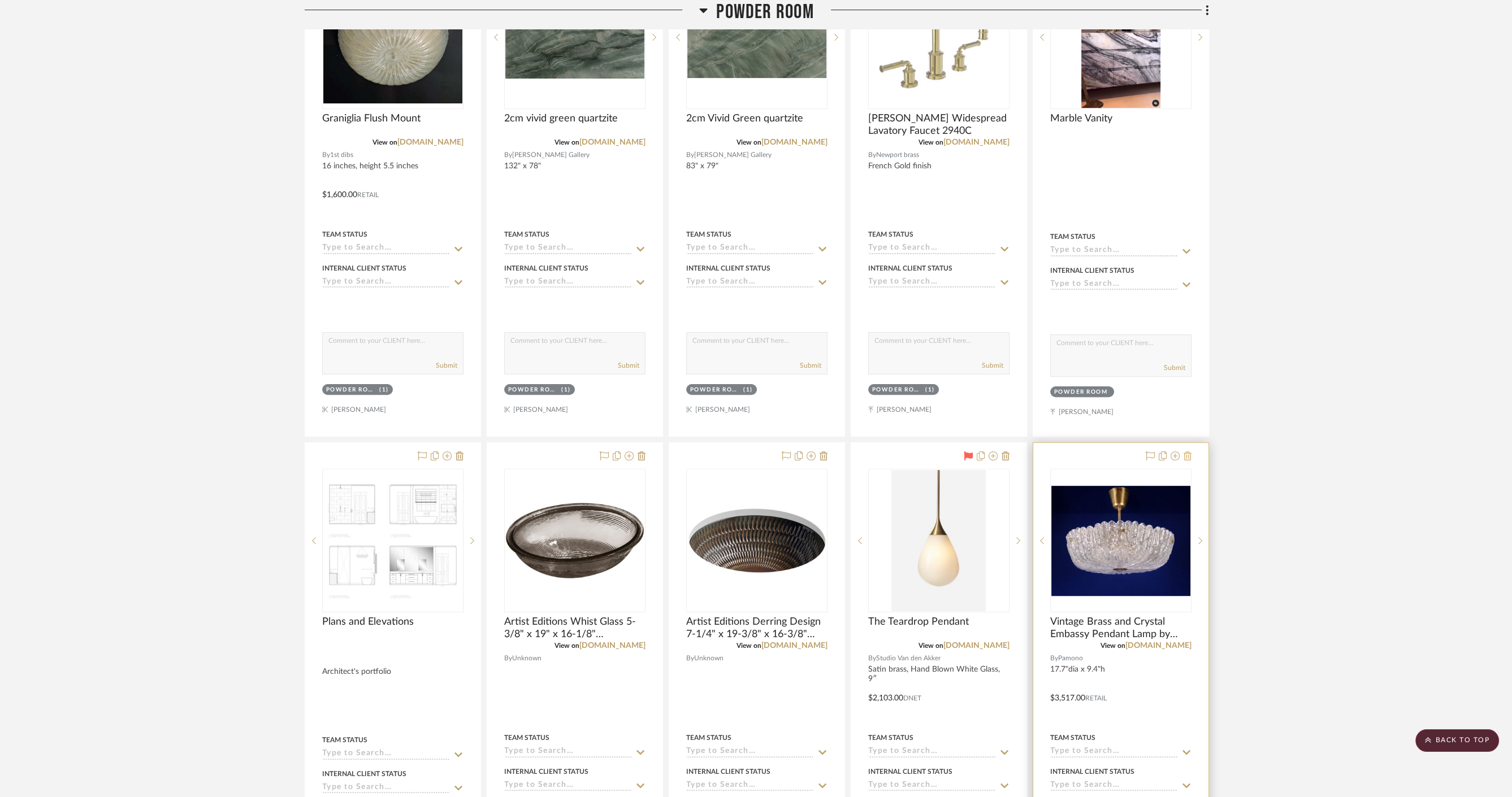
click at [1188, 455] on icon at bounding box center [1187, 456] width 8 height 9
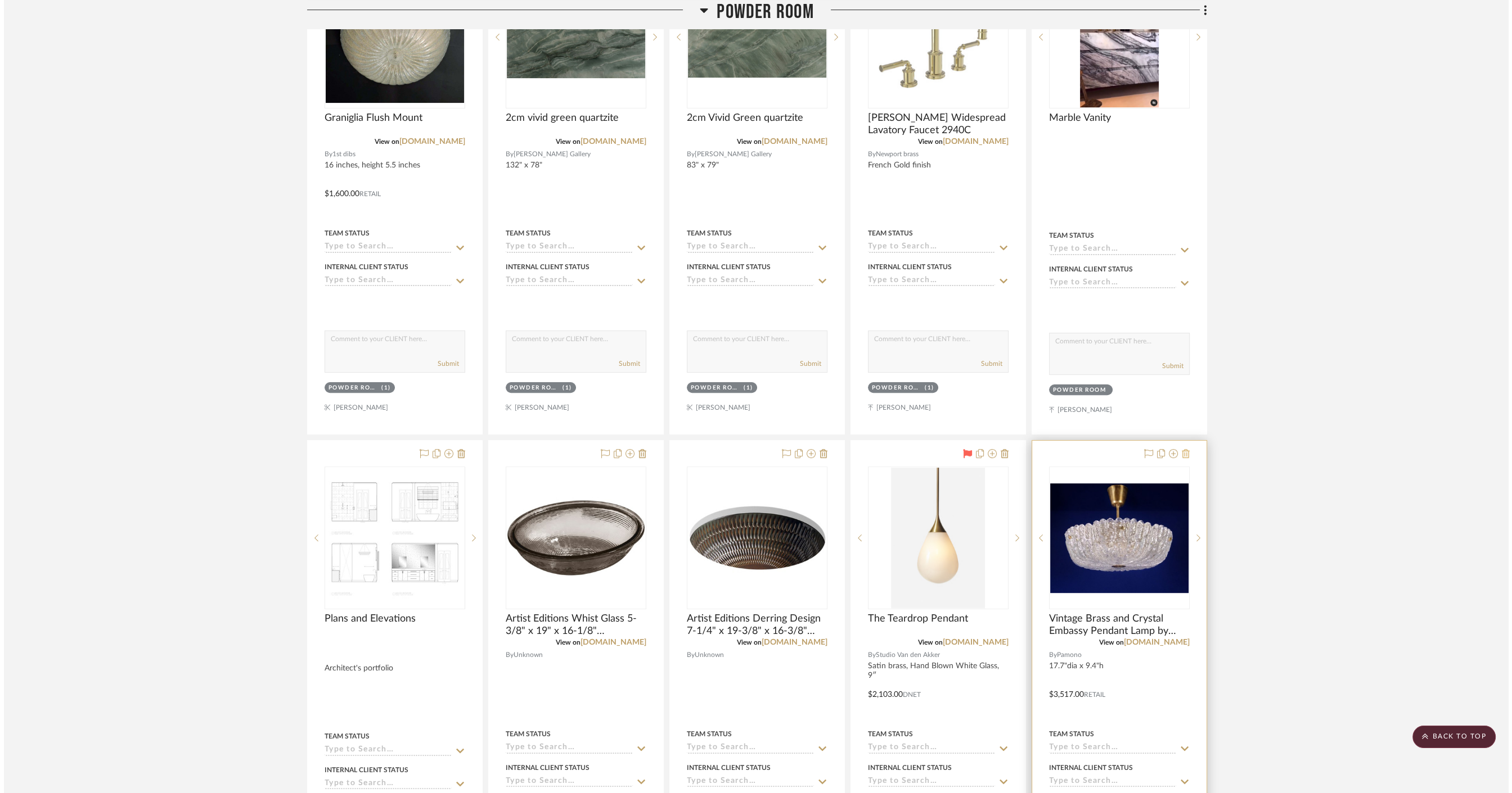
scroll to position [0, 0]
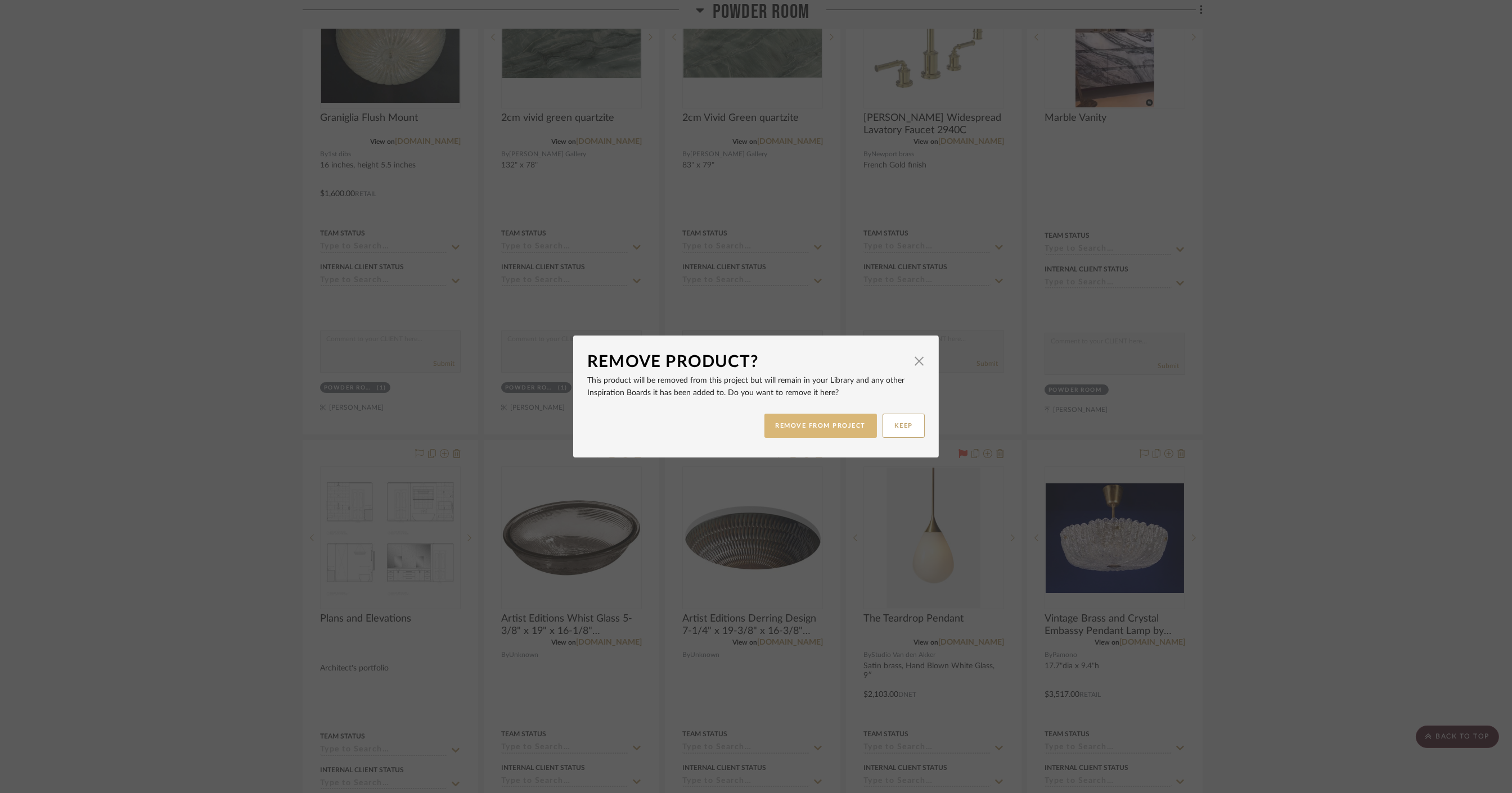
click at [809, 427] on button "REMOVE FROM PROJECT" at bounding box center [821, 425] width 113 height 24
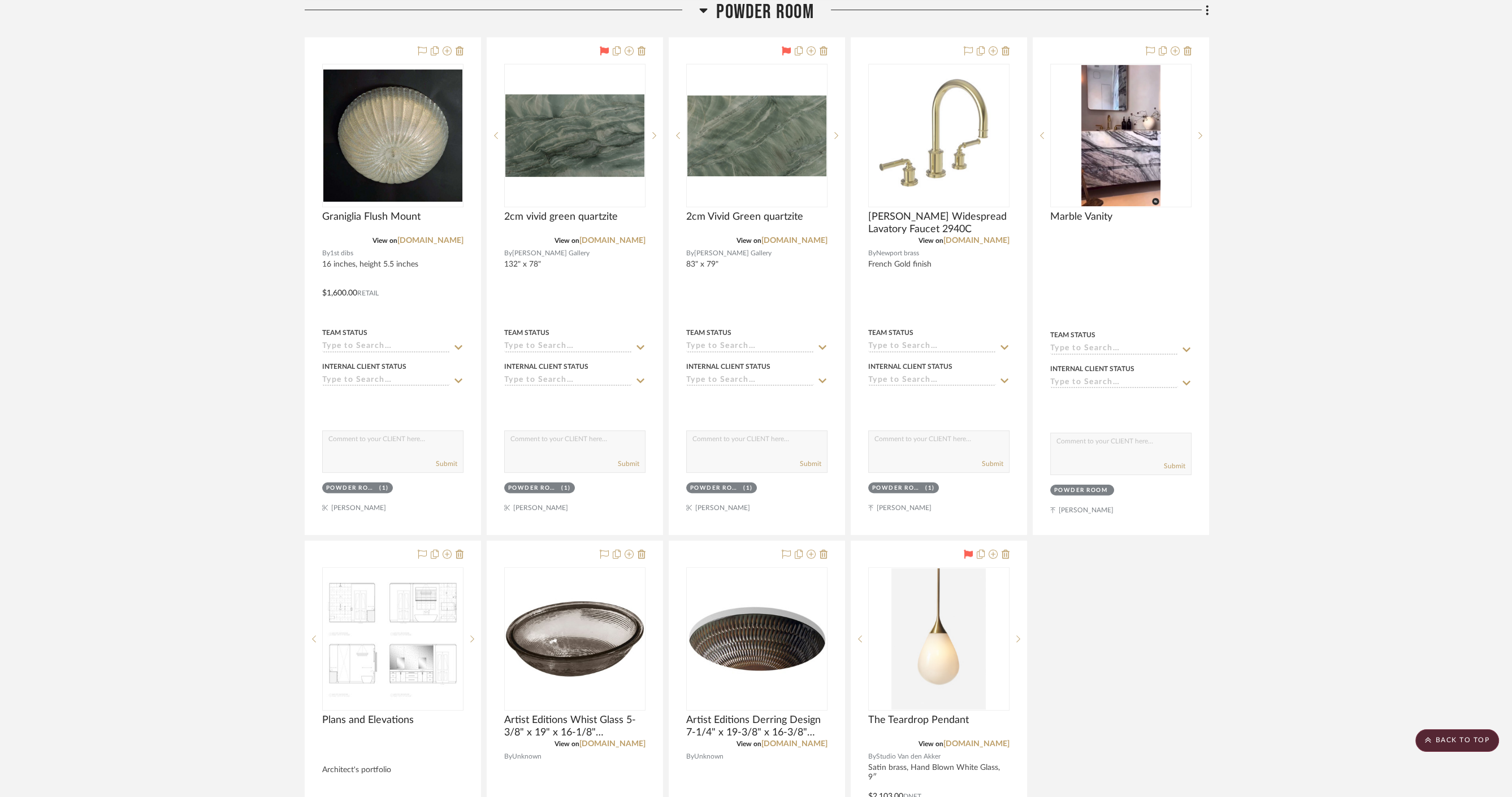
scroll to position [376, 0]
